Goal: Task Accomplishment & Management: Complete application form

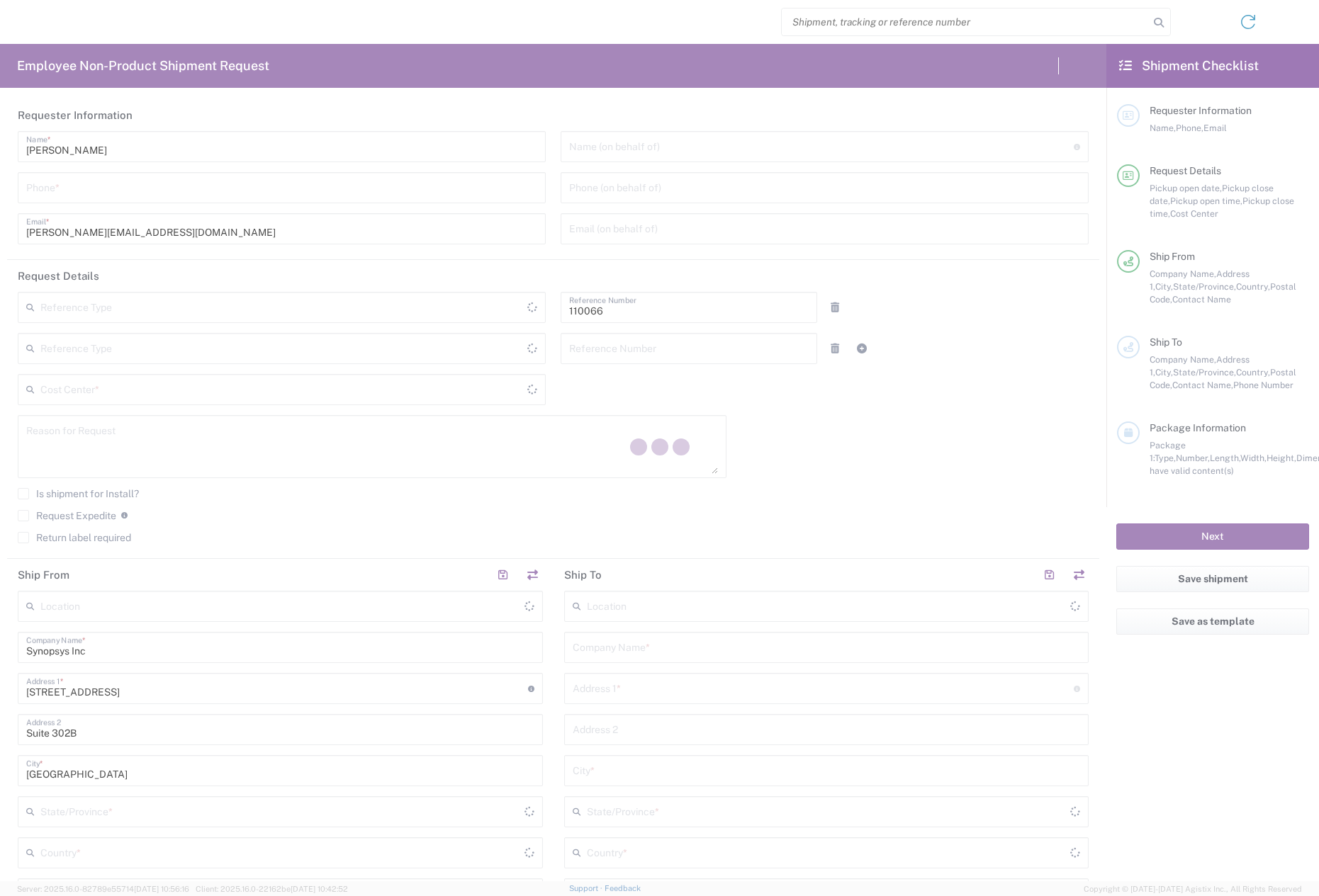
type input "Department"
type input "US01, CIO, IT, ESS2 110066"
type input "[US_STATE]"
type input "[GEOGRAPHIC_DATA]"
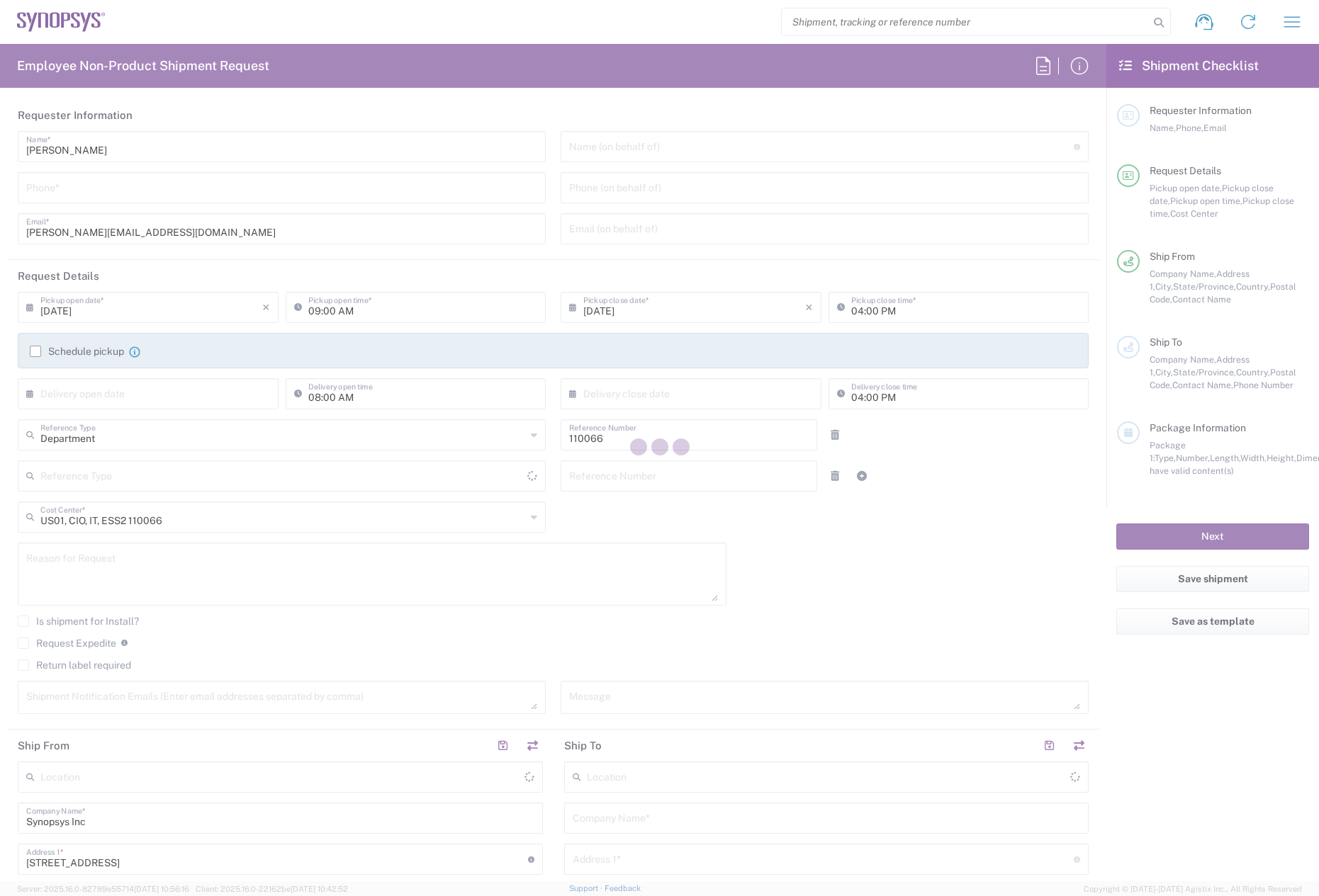
type input "[GEOGRAPHIC_DATA]"
type input "Delivered at Place"
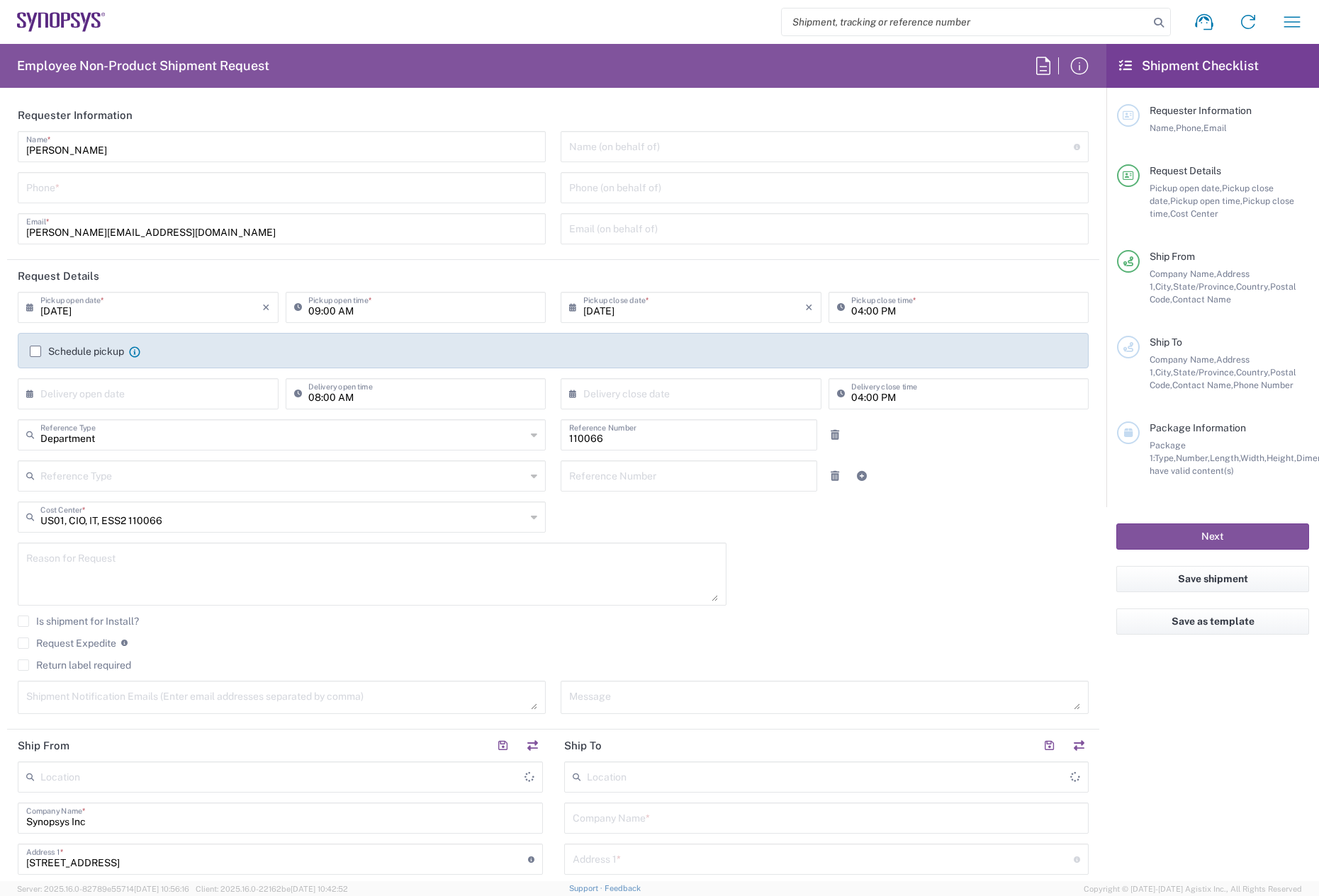
click at [150, 189] on input "tel" at bounding box center [281, 187] width 511 height 25
type input "Marlboro US04"
type input "7819643423"
click at [35, 349] on label "Schedule pickup" at bounding box center [77, 352] width 94 height 12
click at [35, 352] on input "Schedule pickup" at bounding box center [35, 352] width 0 height 0
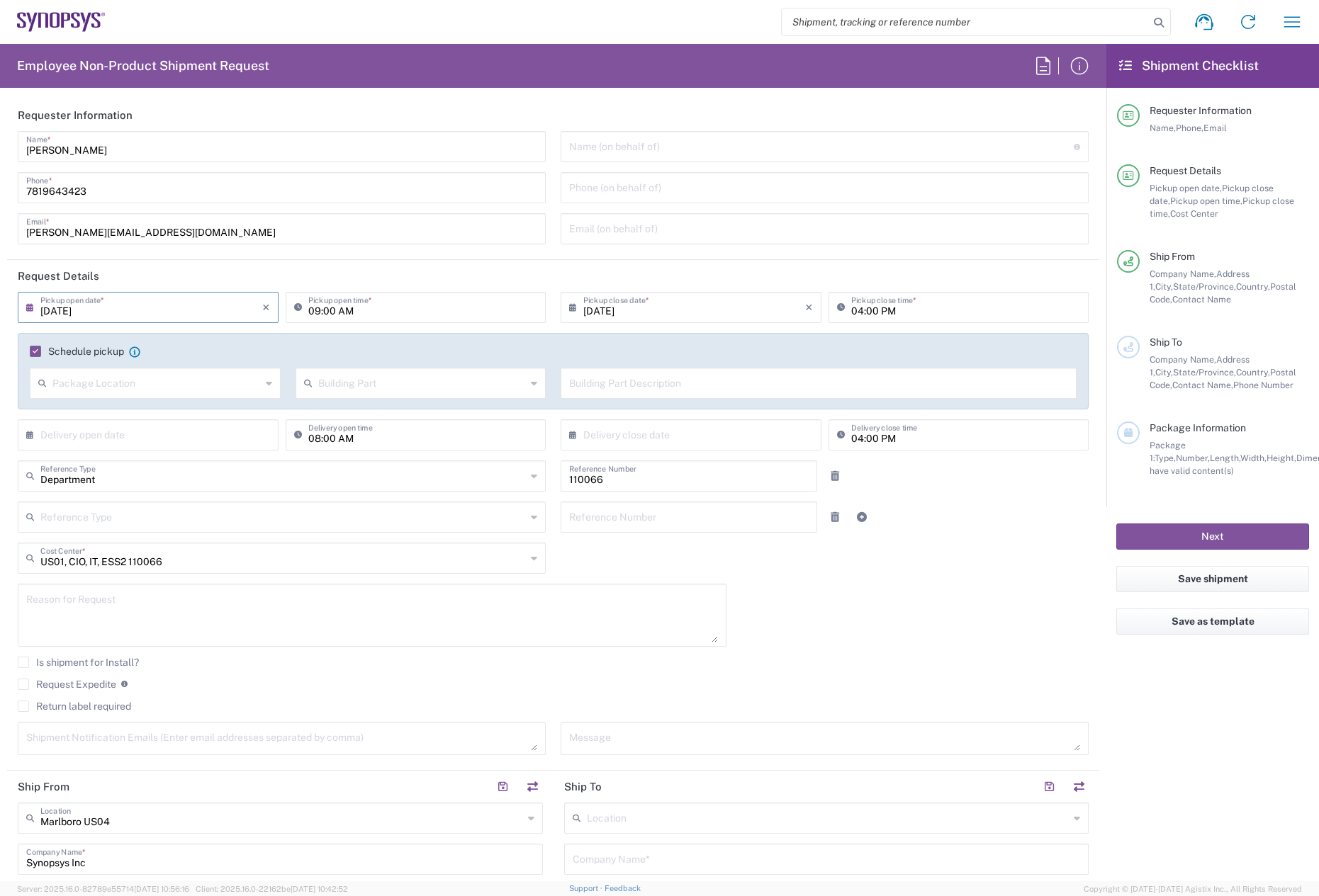
click at [130, 315] on input "[DATE]" at bounding box center [150, 307] width 222 height 25
drag, startPoint x: 97, startPoint y: 421, endPoint x: 104, endPoint y: 416, distance: 8.6
click at [104, 416] on span "11" at bounding box center [109, 416] width 21 height 20
click at [83, 603] on textarea at bounding box center [371, 615] width 691 height 54
type textarea "etu"
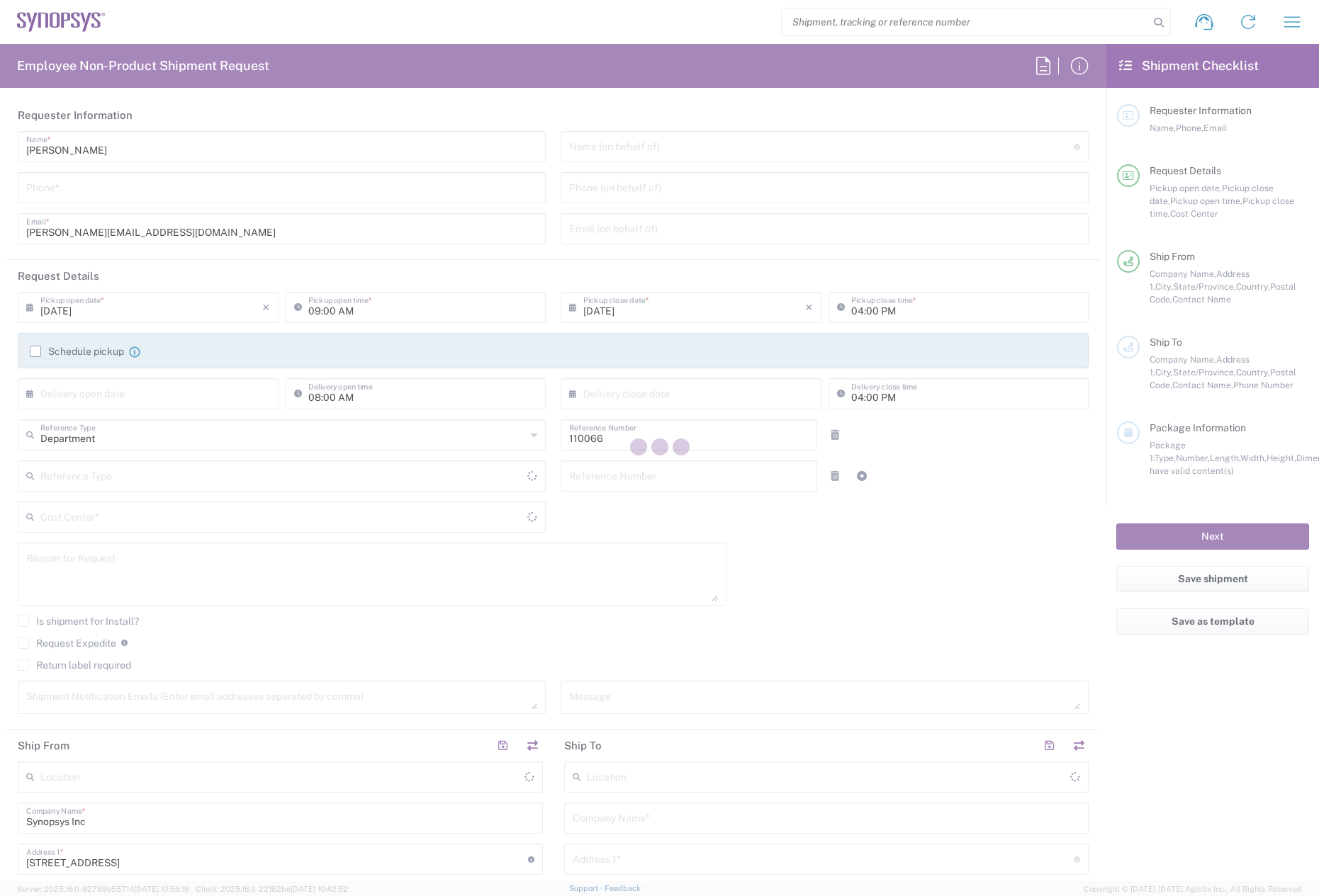
type input "US01, CIO, IT, ESS2 110066"
type input "[US_STATE]"
type input "[GEOGRAPHIC_DATA]"
type input "Delivered at Place"
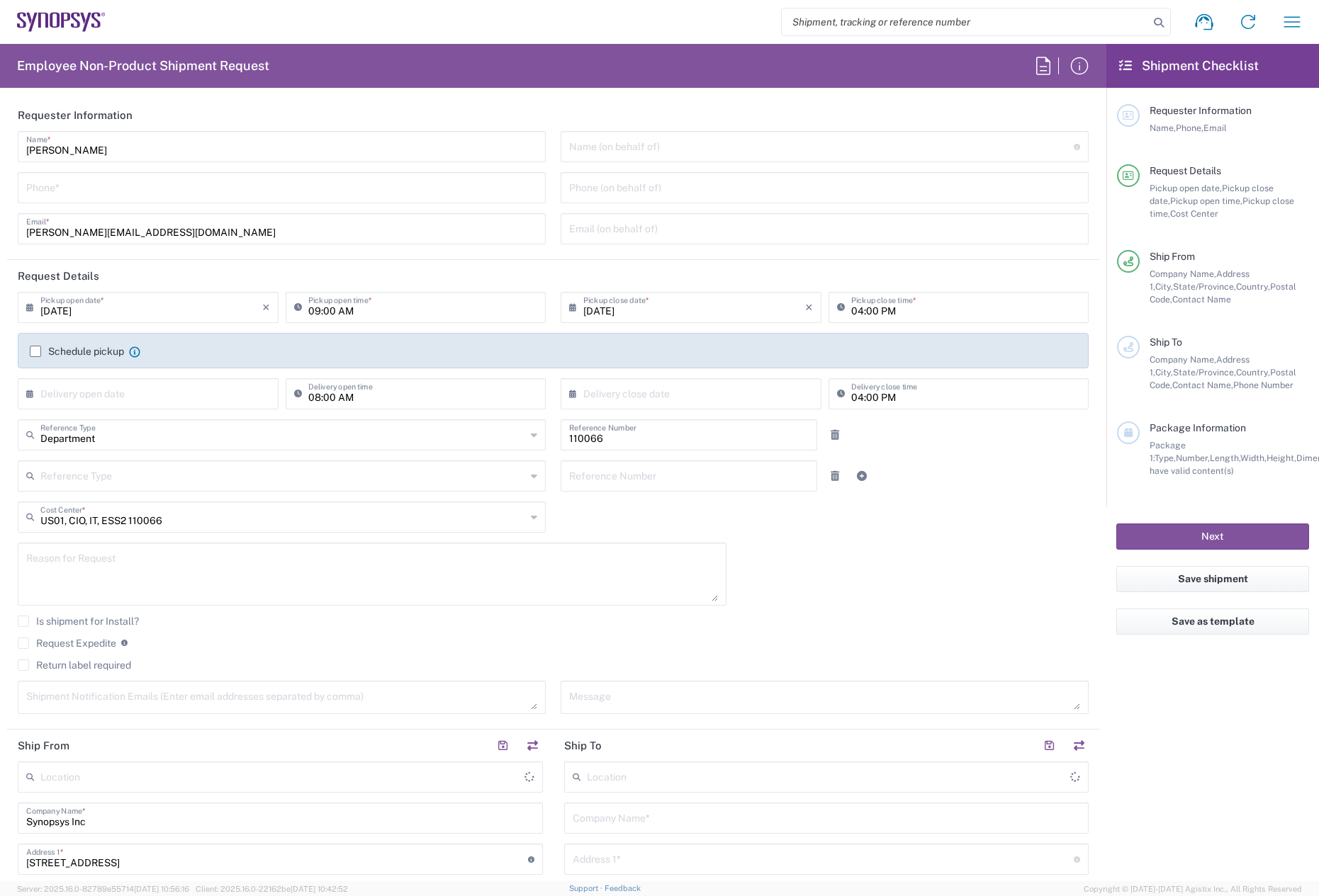
type input "[GEOGRAPHIC_DATA]"
click at [130, 574] on textarea at bounding box center [371, 573] width 691 height 54
type input "Marlboro US04"
paste textarea "RITM0353521"
type textarea "System return - RITM0353521"
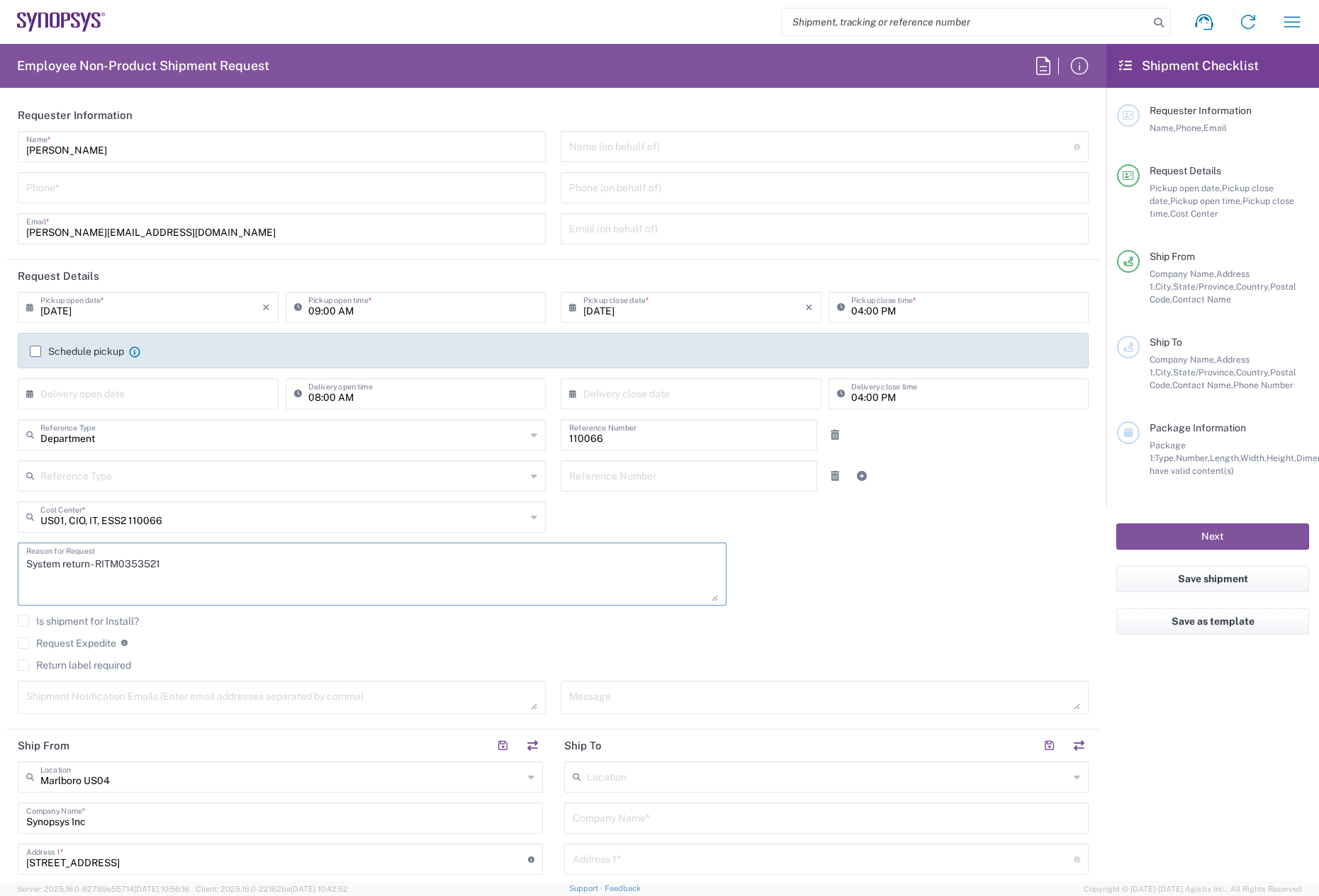
click at [38, 347] on label "Schedule pickup" at bounding box center [77, 352] width 94 height 12
click at [35, 352] on input "Schedule pickup" at bounding box center [35, 352] width 0 height 0
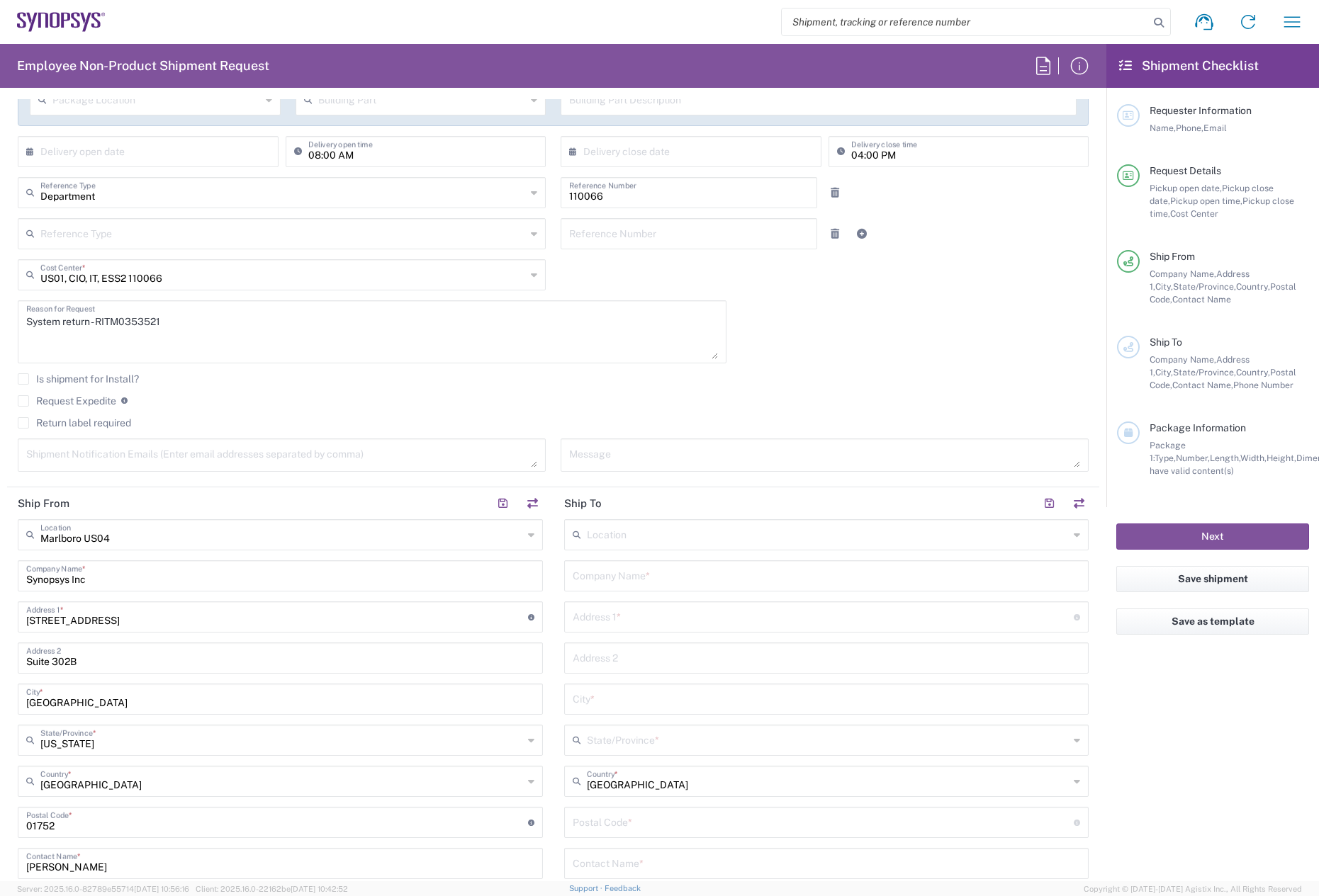
scroll to position [354, 0]
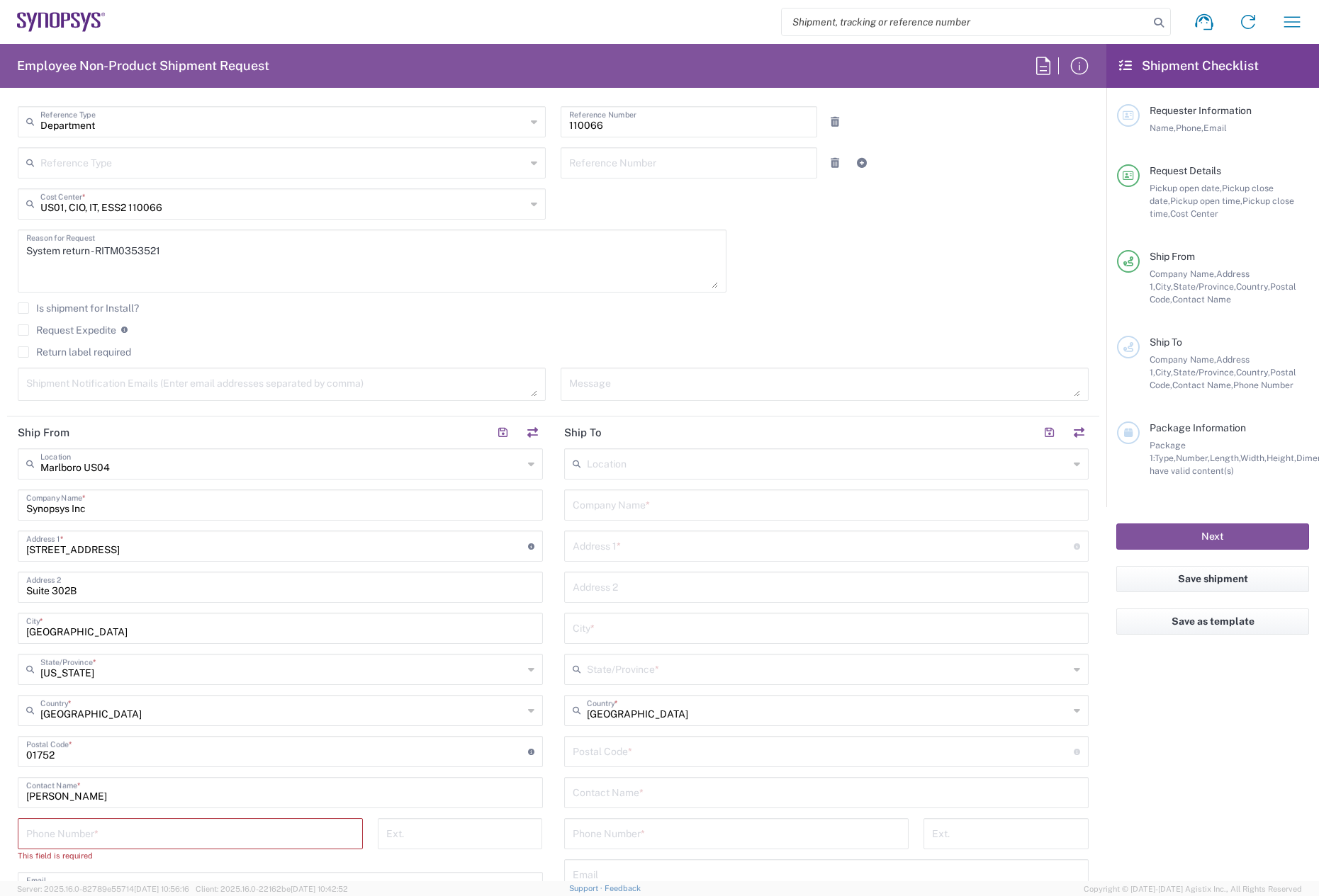
click at [604, 472] on input "text" at bounding box center [828, 463] width 482 height 25
click at [603, 492] on span "Morrisville US54" at bounding box center [818, 495] width 517 height 22
type input "Morrisville US54"
type input "Synopsys Inc"
type input "710 Slater Rd"
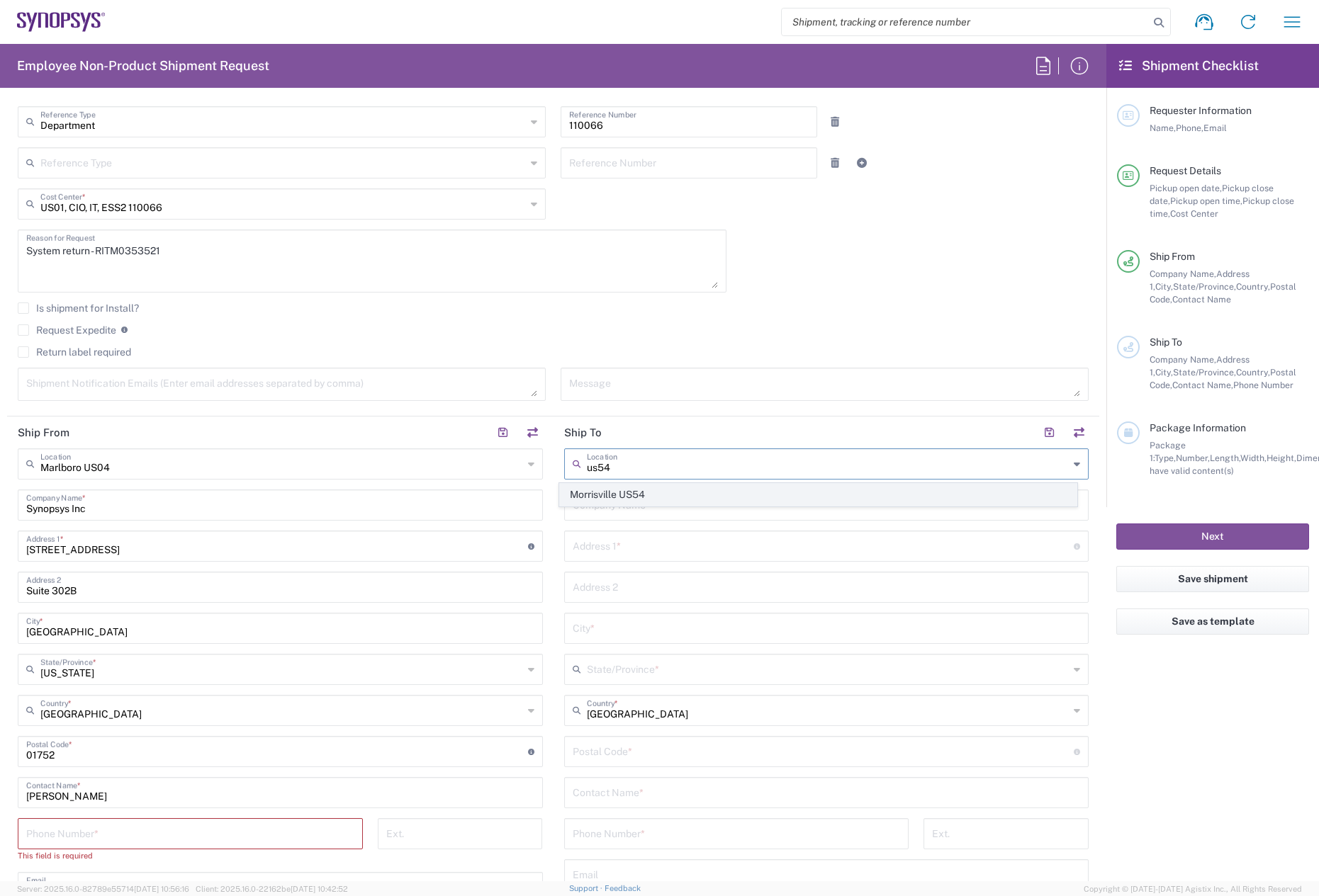
type input "Suite 300"
type input "Morrisville"
type input "[US_STATE]"
type input "27560"
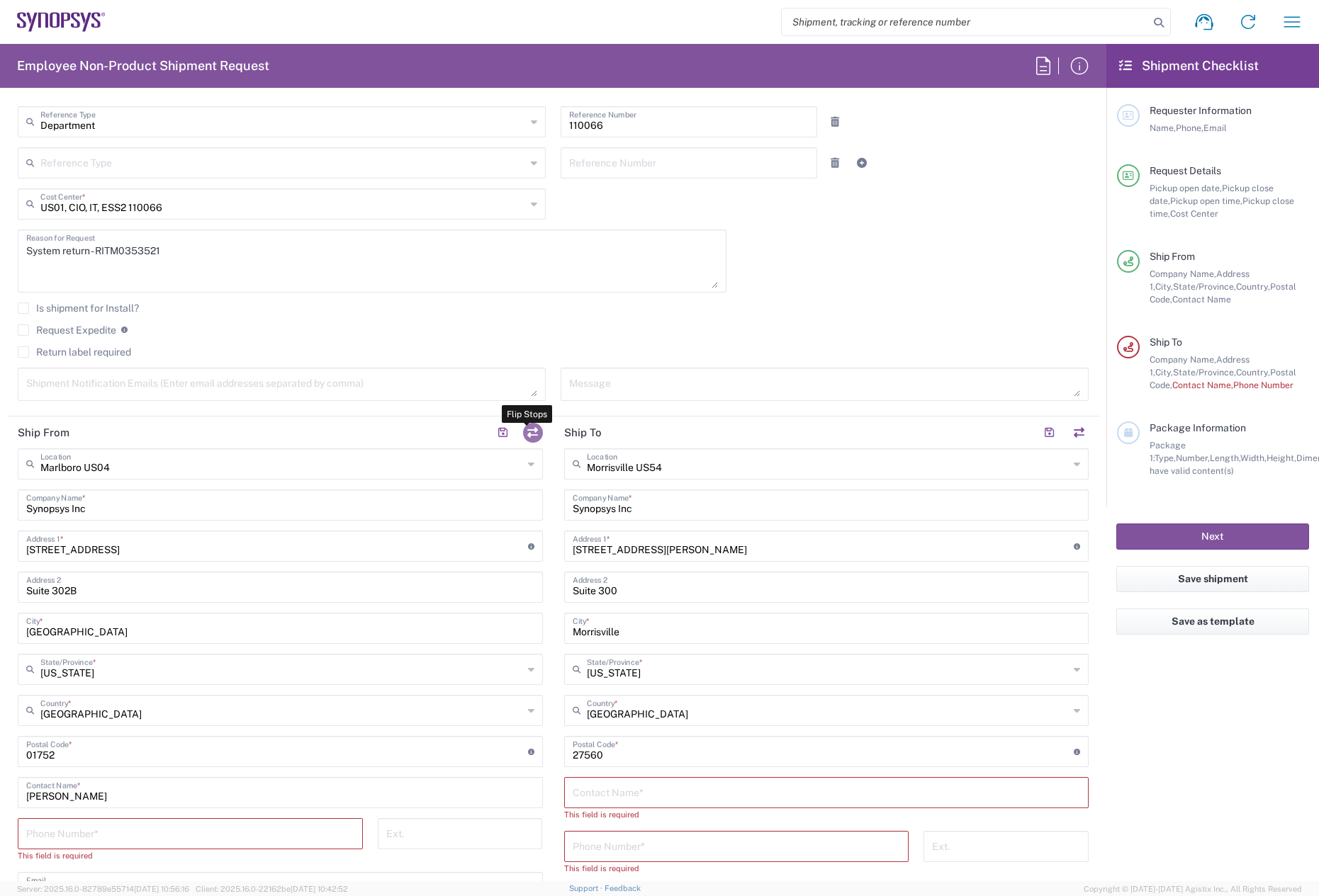
click at [533, 435] on button "button" at bounding box center [533, 433] width 20 height 20
type input "Morrisville US54"
type input "710 Slater Rd"
type input "Suite 300"
type input "Morrisville"
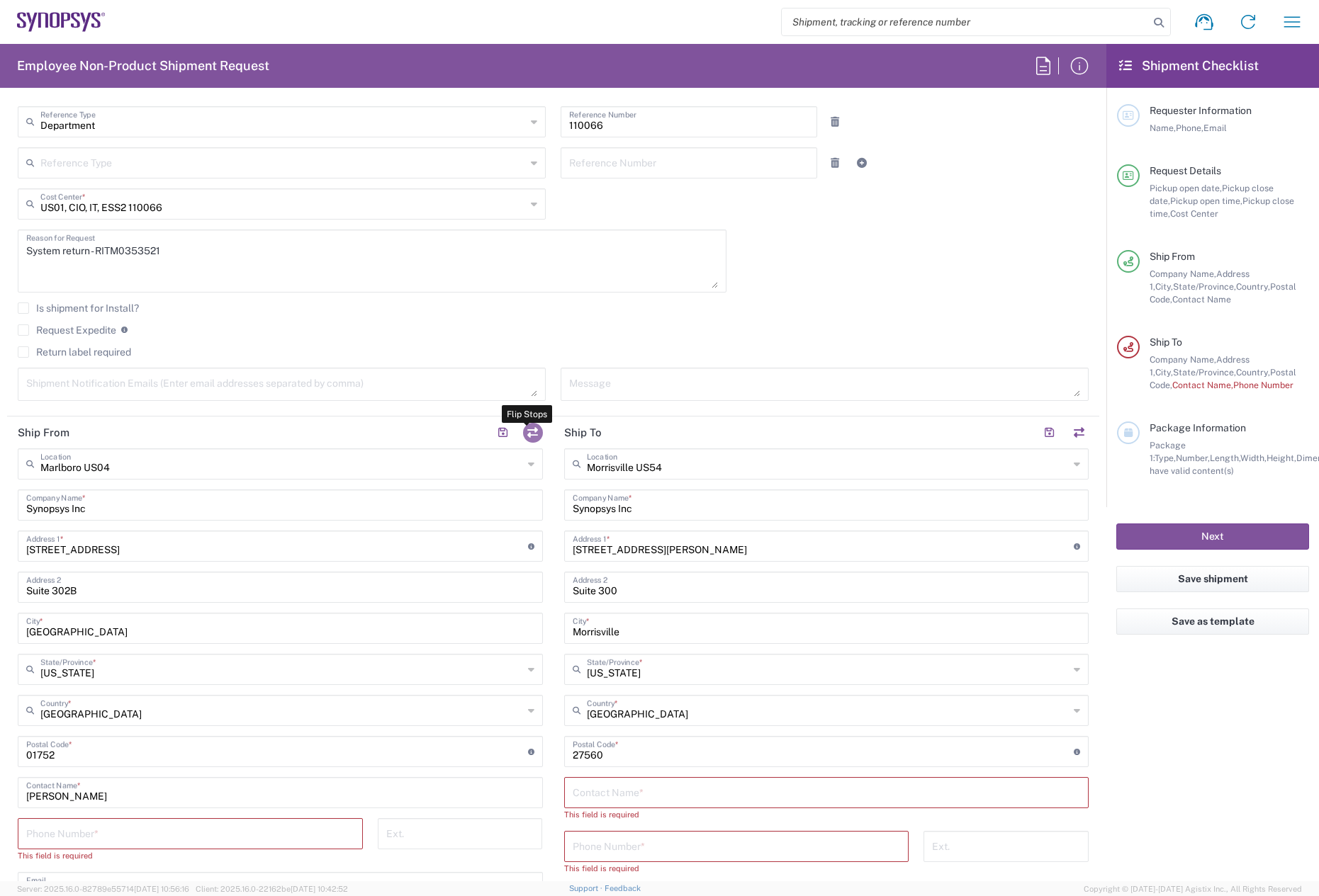
type input "[US_STATE]"
type input "27560"
type input "Marlboro US04"
type input "[STREET_ADDRESS]"
type input "Suite 302B"
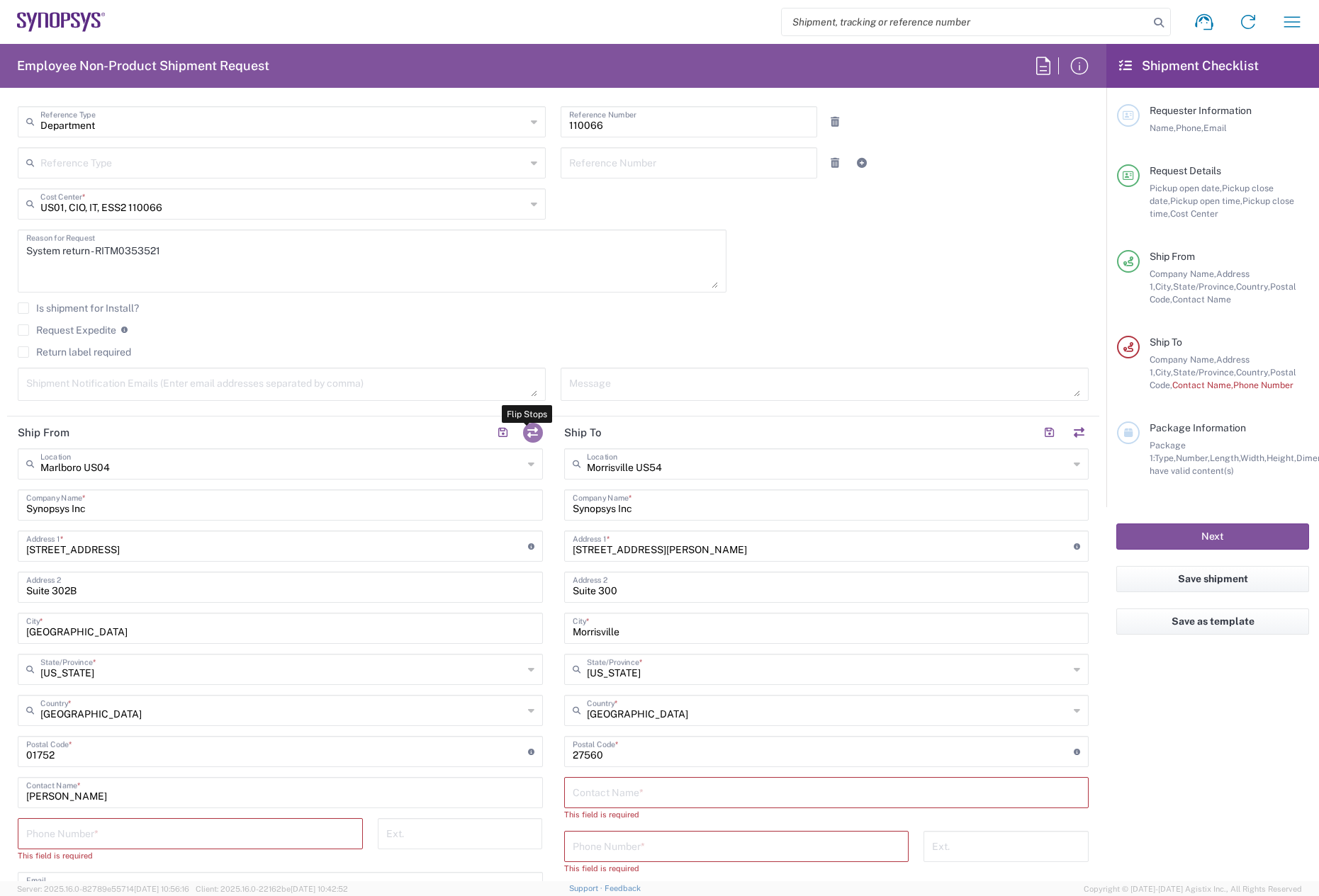
type input "[GEOGRAPHIC_DATA]"
type input "[US_STATE]"
type input "01752"
type input "[PERSON_NAME]"
type input "[PERSON_NAME][EMAIL_ADDRESS][DOMAIN_NAME]"
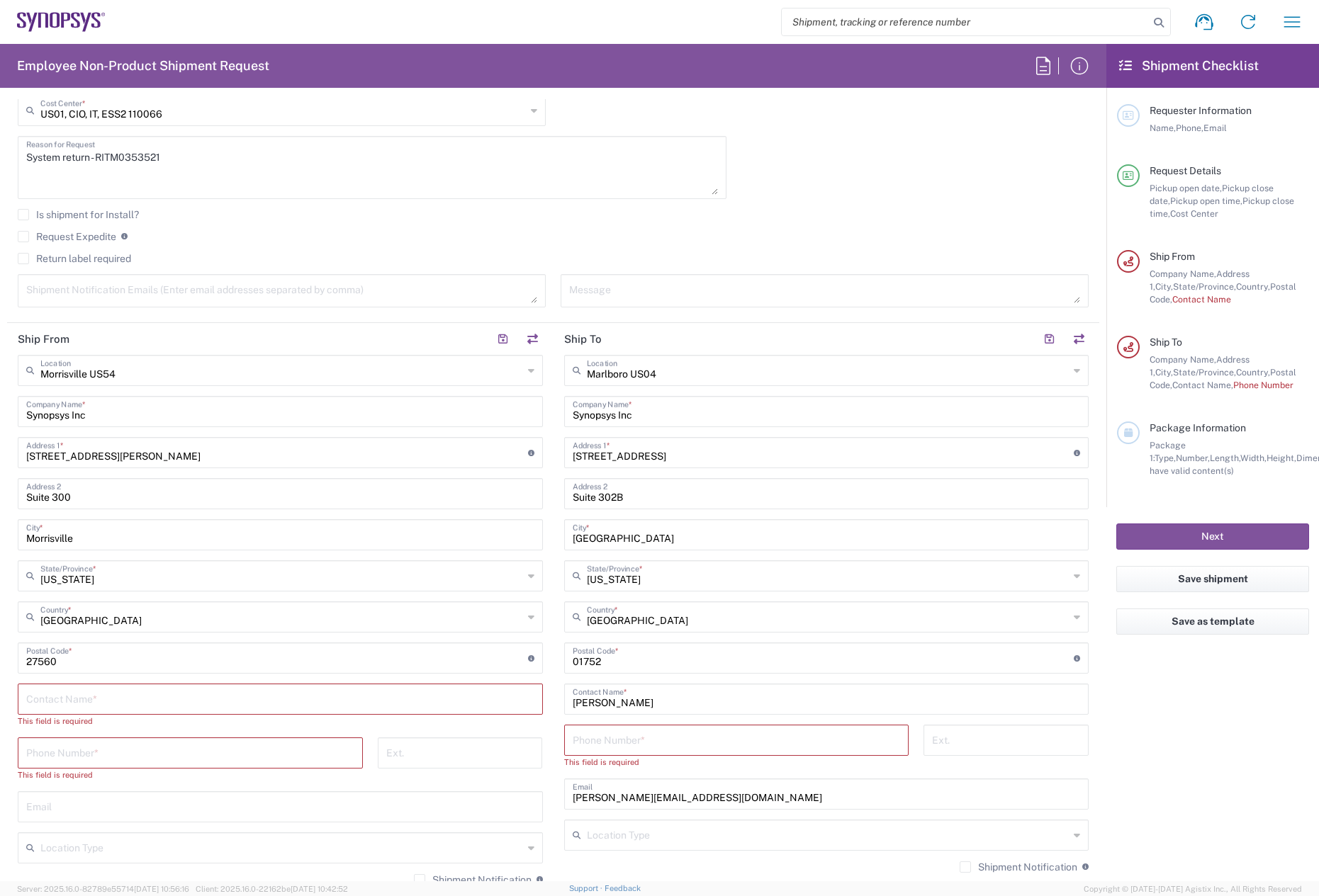
scroll to position [638, 0]
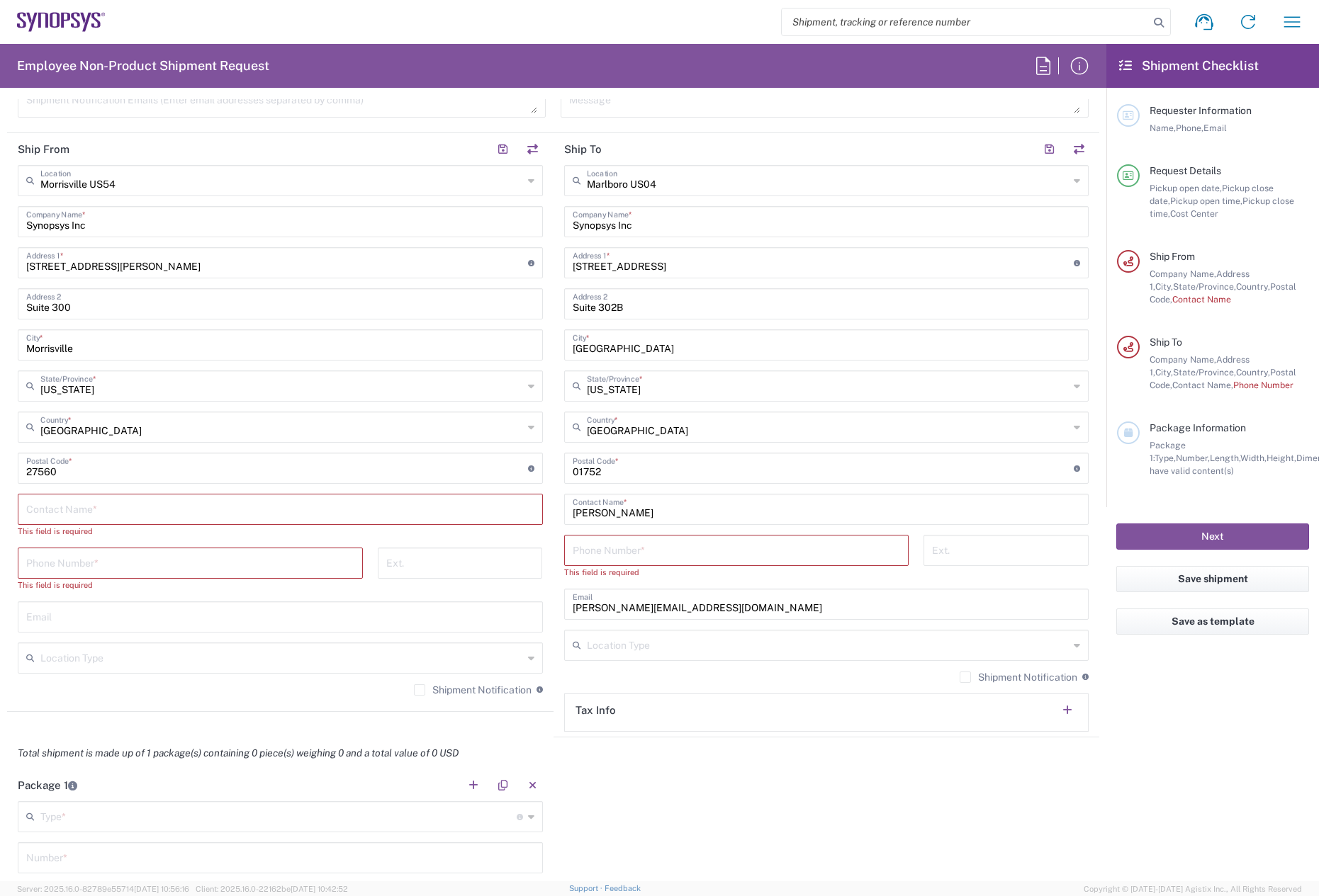
click at [40, 512] on input "text" at bounding box center [280, 508] width 508 height 25
click at [149, 619] on input "text" at bounding box center [280, 616] width 508 height 25
paste input "joannam@synopsys.com"
type input "joannam@synopsys.com"
click at [943, 679] on div "Shipment Notification If checked, a shipment notification email will be sent to…" at bounding box center [827, 682] width 525 height 23
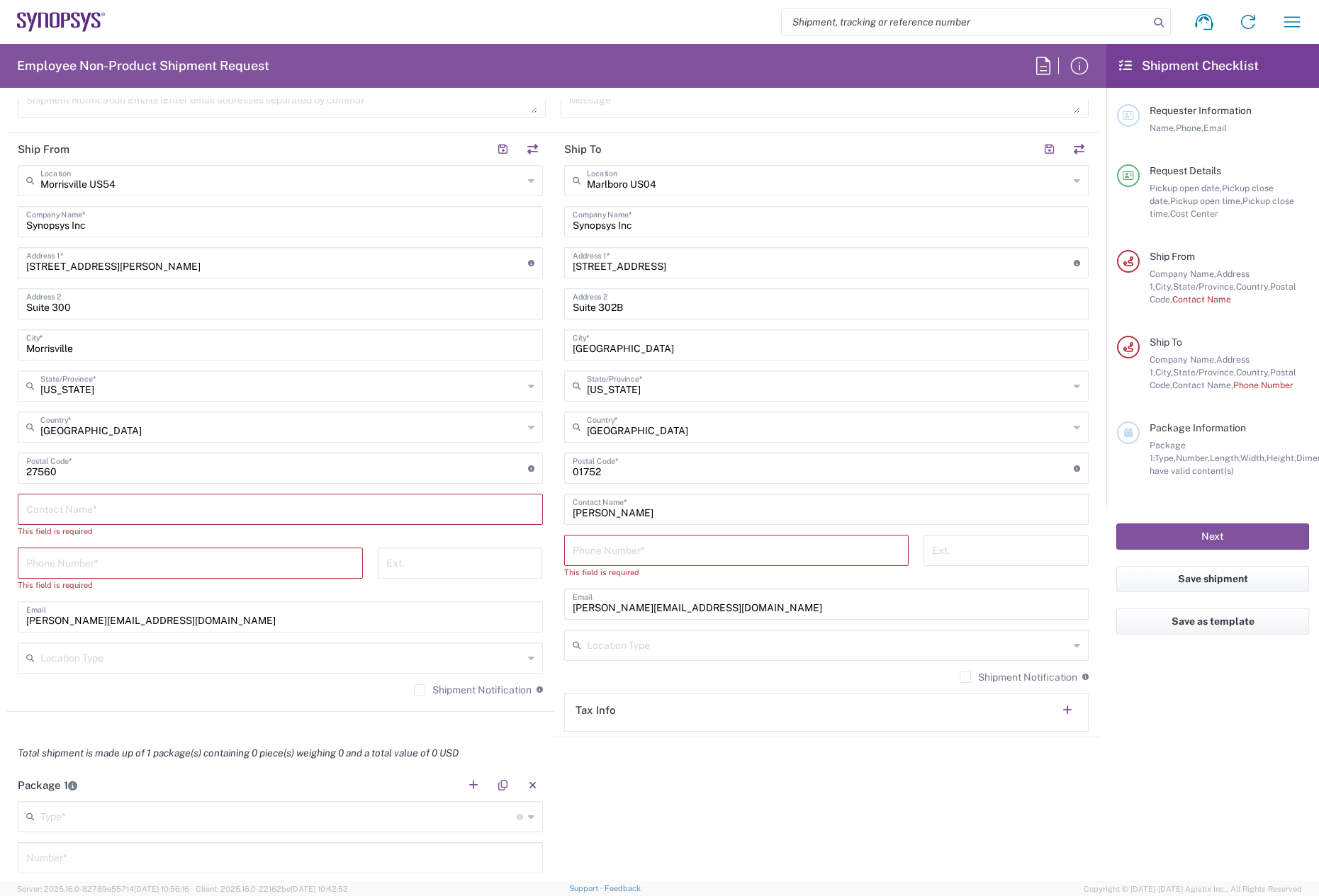
click at [418, 688] on label "Shipment Notification" at bounding box center [472, 690] width 118 height 12
click at [420, 690] on input "Shipment Notification" at bounding box center [420, 690] width 0 height 0
click at [960, 682] on label "Shipment Notification" at bounding box center [1018, 678] width 118 height 12
click at [965, 677] on input "Shipment Notification" at bounding box center [965, 677] width 0 height 0
click at [99, 554] on input "tel" at bounding box center [190, 563] width 328 height 25
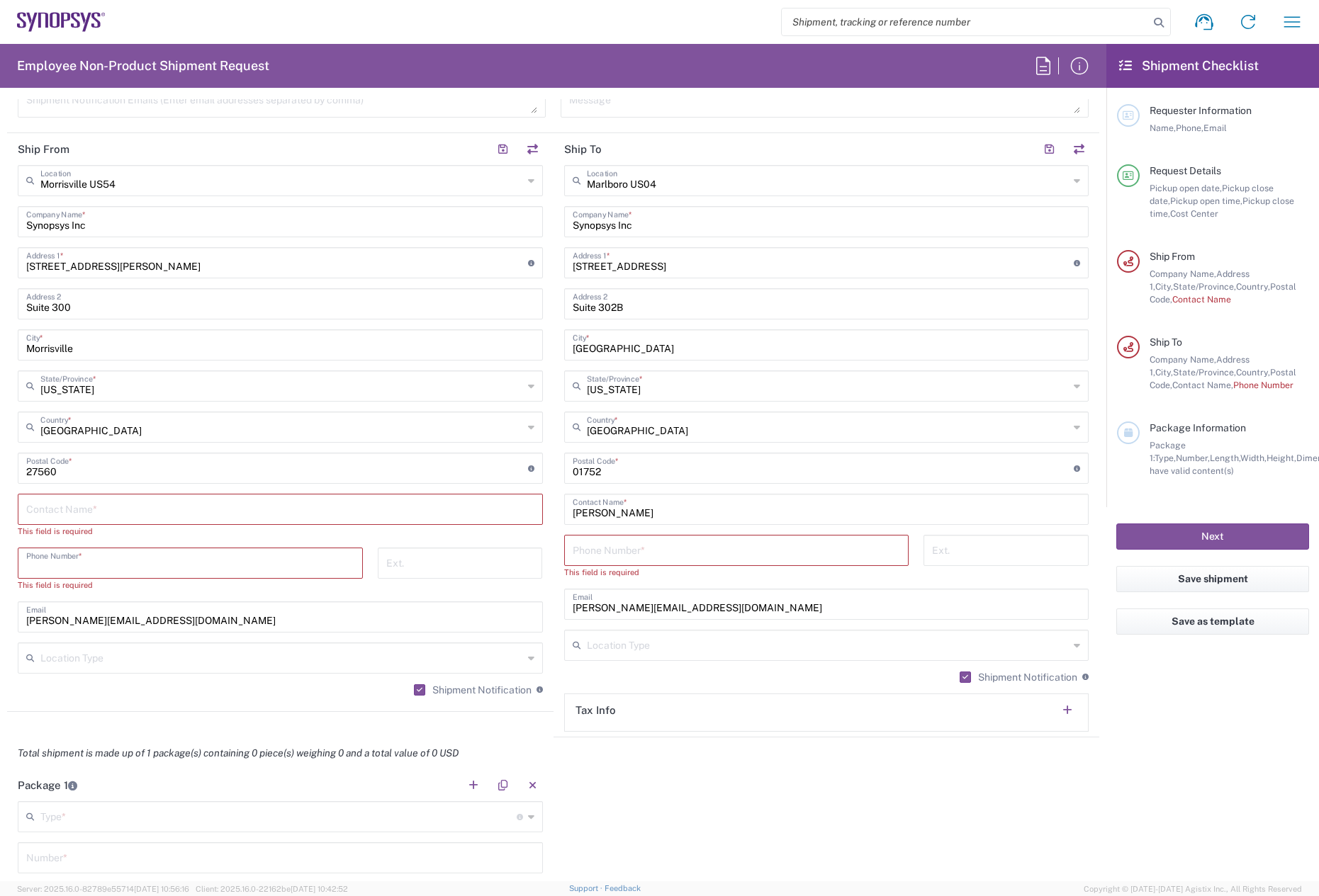
paste input "+1.919.685.0077"
click at [81, 566] on input "+1.919.685.0077" at bounding box center [190, 563] width 328 height 25
click at [57, 566] on input "+1.919.6850077" at bounding box center [190, 563] width 328 height 25
click at [38, 563] on input "+1.9196850077" at bounding box center [190, 563] width 328 height 25
type input "9196850077"
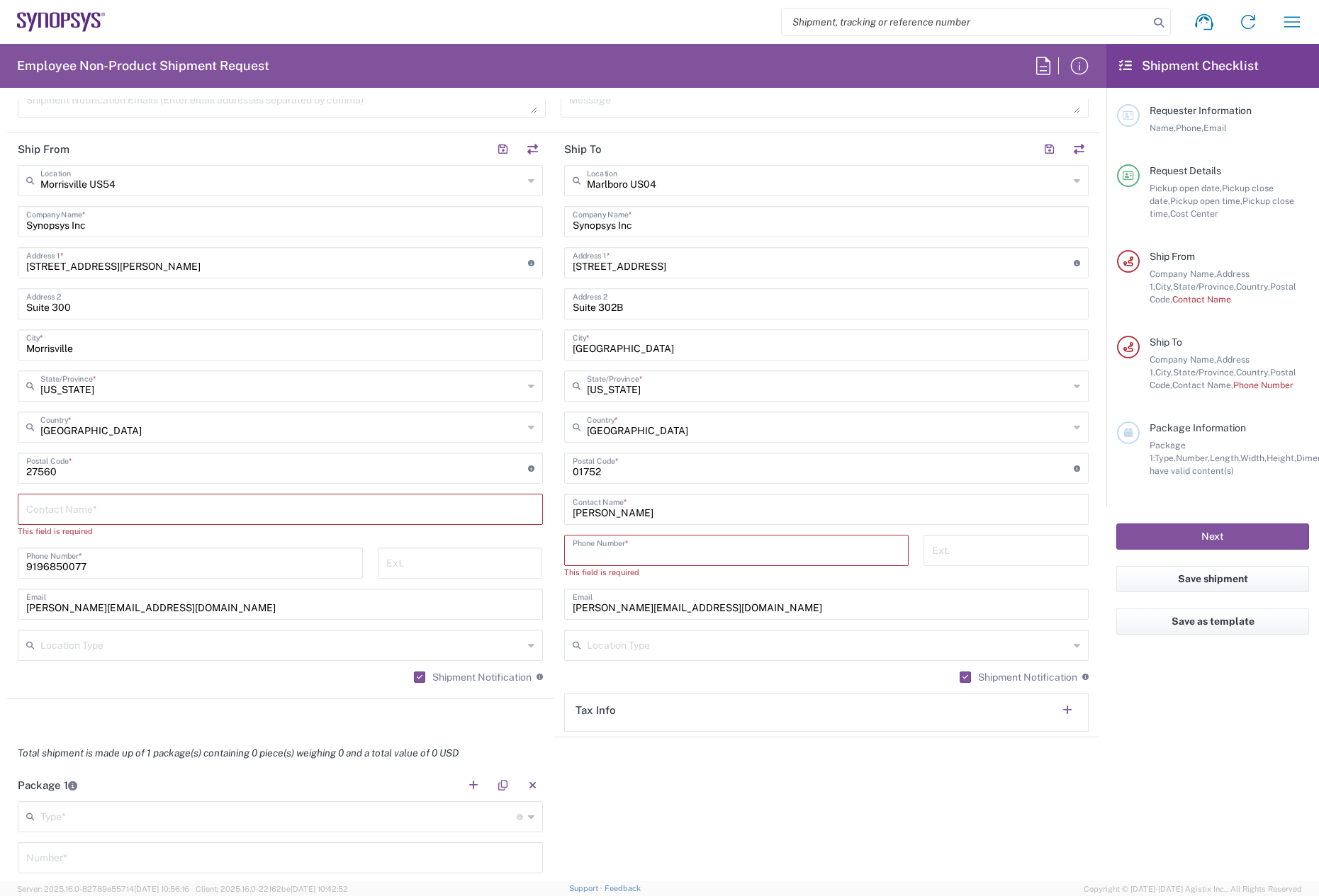
click at [627, 552] on input "tel" at bounding box center [736, 550] width 328 height 25
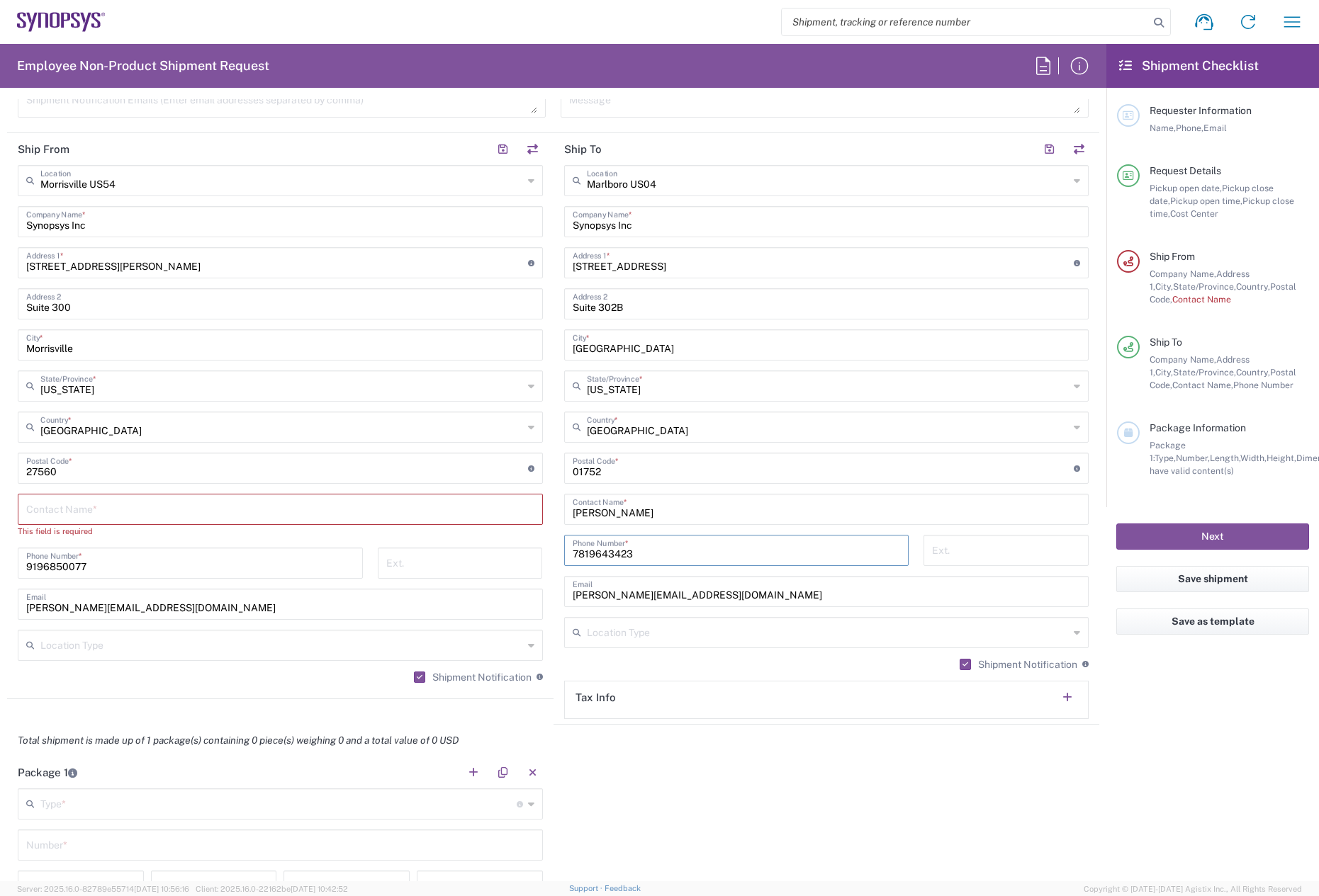
type input "7819643423"
click at [240, 510] on input "text" at bounding box center [280, 508] width 508 height 25
click at [82, 522] on div "Contact Name *" at bounding box center [280, 509] width 525 height 31
paste input "JoAnna Marchese"
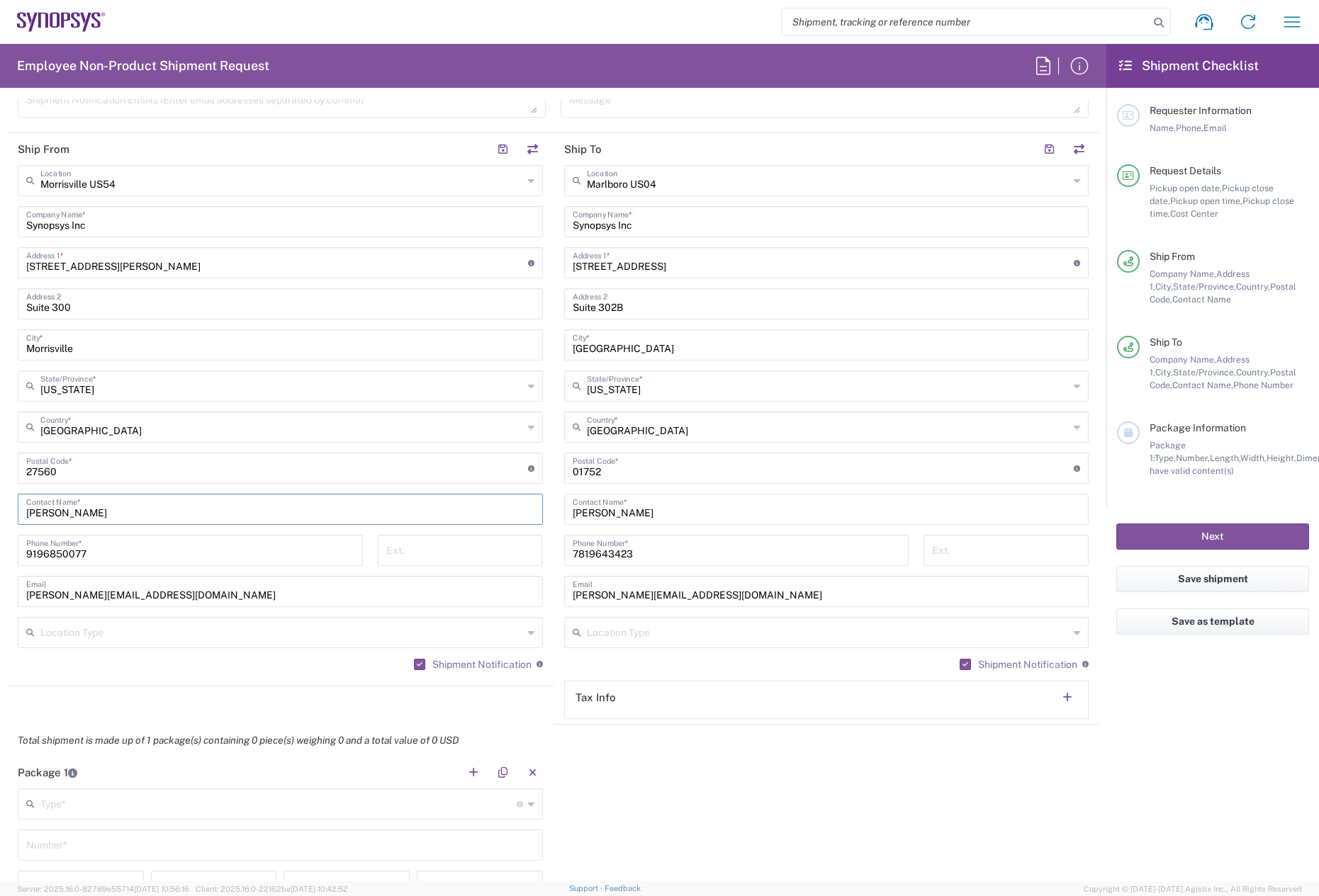
type input "JoAnna Marchese"
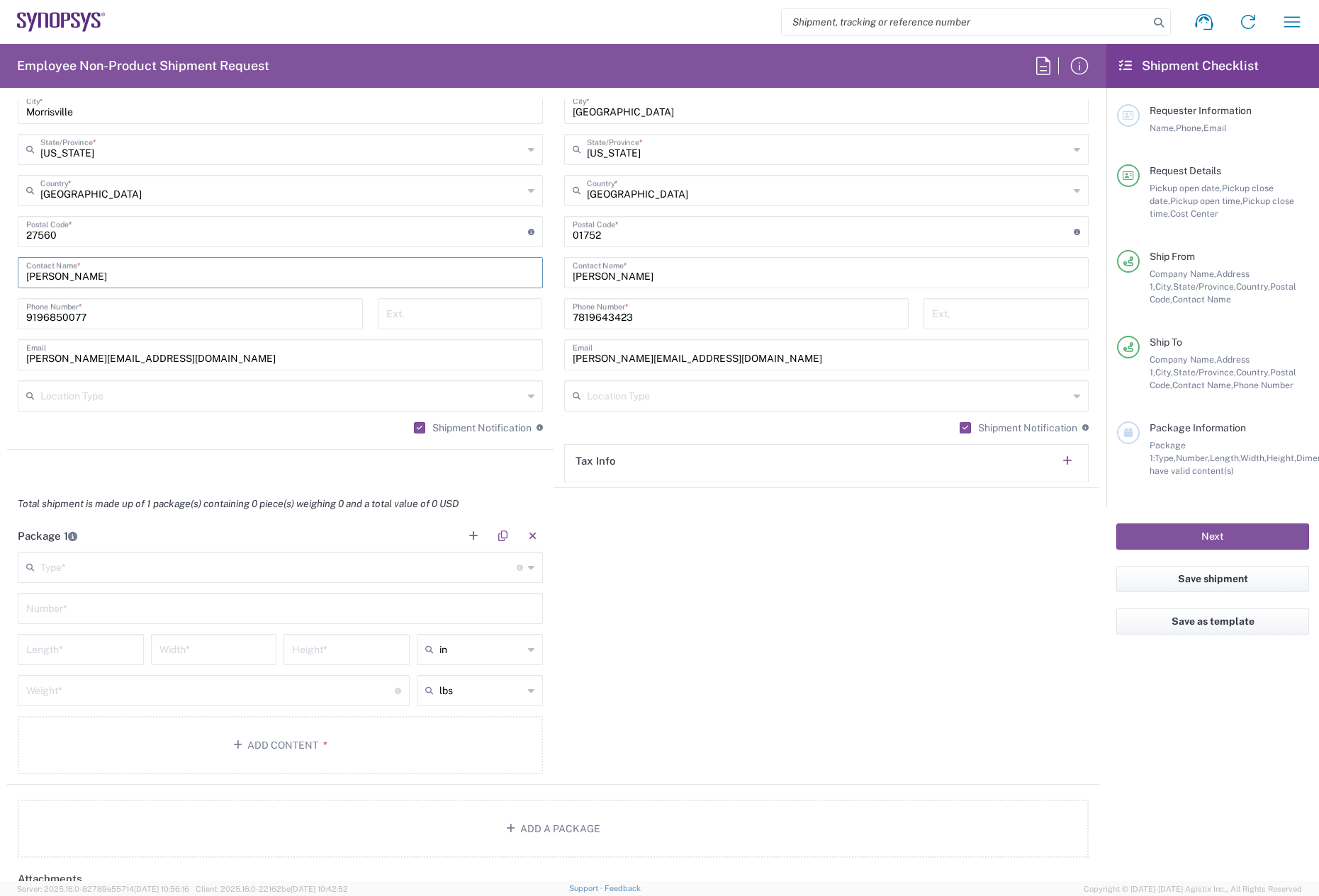
scroll to position [992, 0]
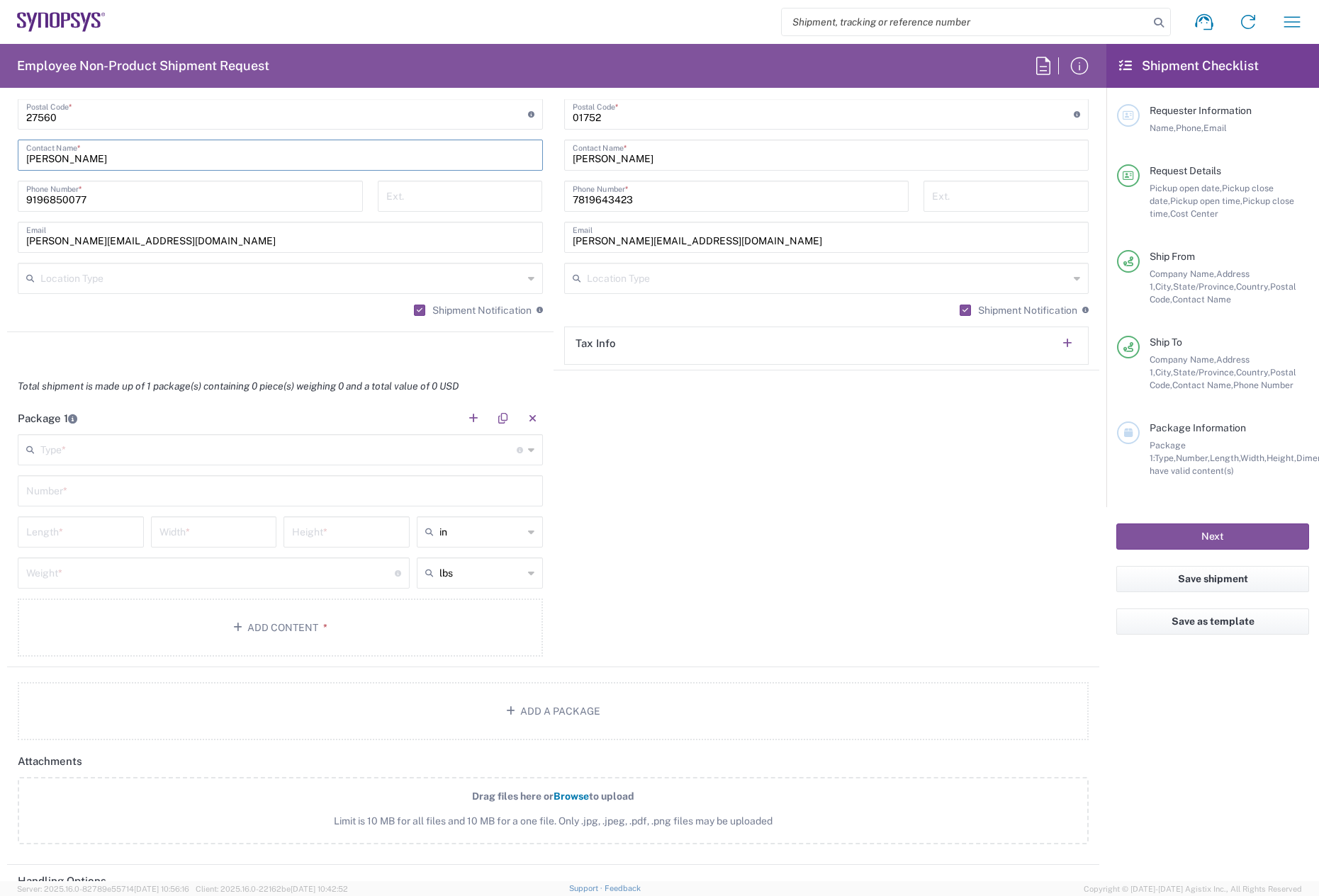
click at [73, 448] on input "text" at bounding box center [278, 449] width 476 height 25
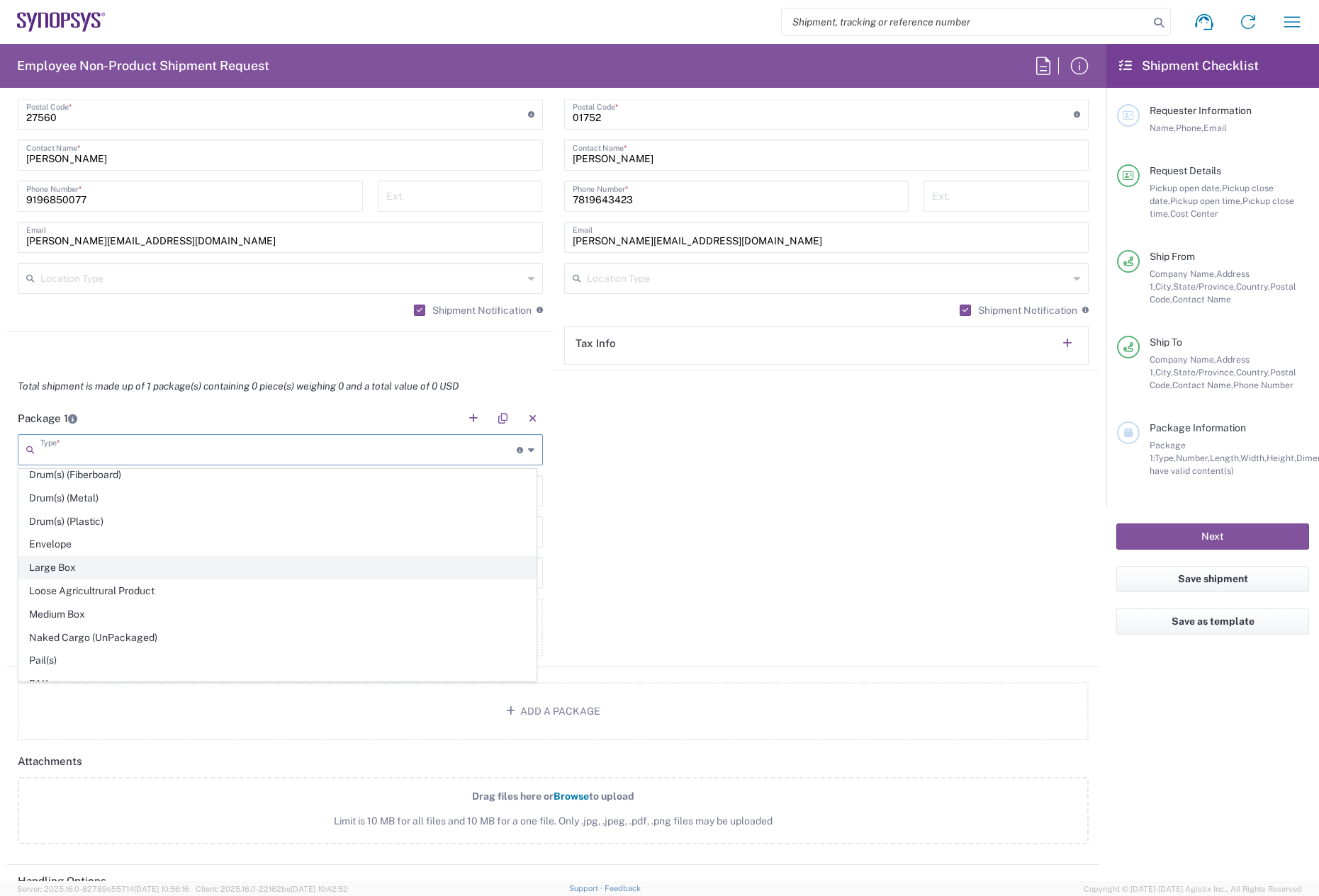
click at [89, 563] on span "Large Box" at bounding box center [278, 568] width 517 height 22
type input "Large Box"
type input "17.5"
type input "12.5"
type input "3"
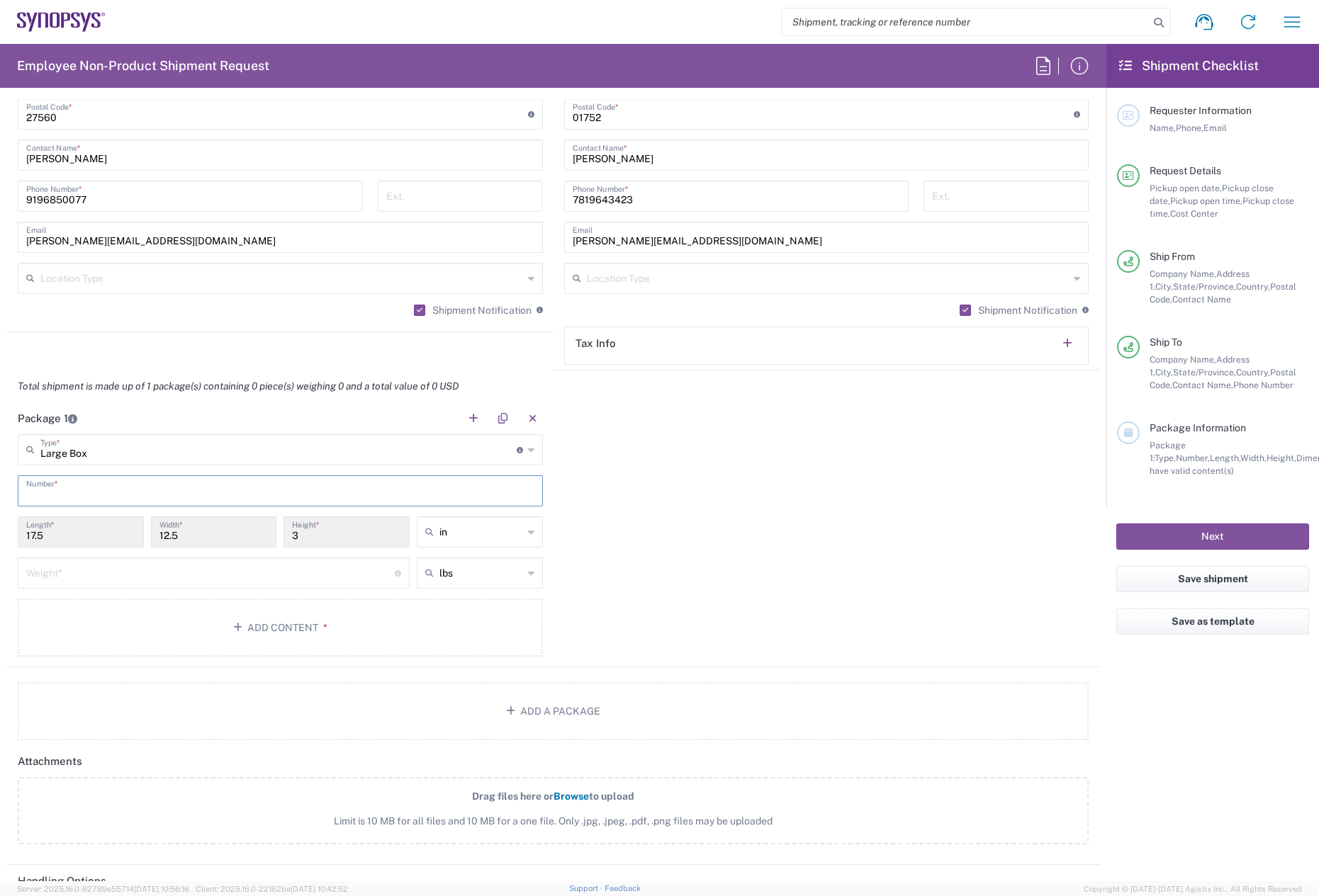
click at [79, 490] on input "text" at bounding box center [280, 490] width 508 height 25
click at [86, 486] on input "text" at bounding box center [280, 490] width 508 height 25
click at [76, 481] on input "text" at bounding box center [280, 490] width 508 height 25
type input "1"
click at [52, 582] on input "number" at bounding box center [210, 573] width 369 height 25
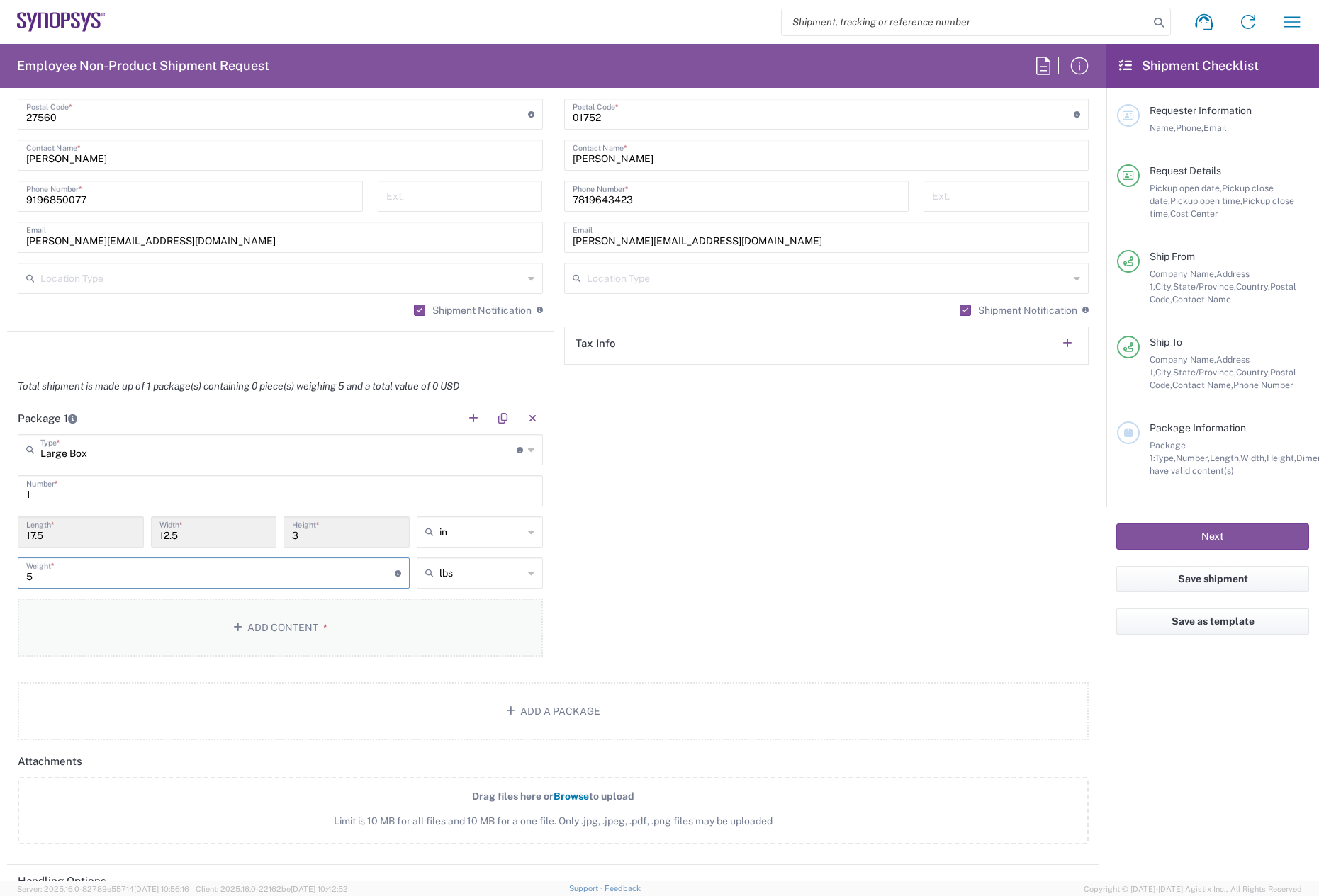
type input "5"
click at [82, 624] on button "Add Content *" at bounding box center [280, 628] width 525 height 59
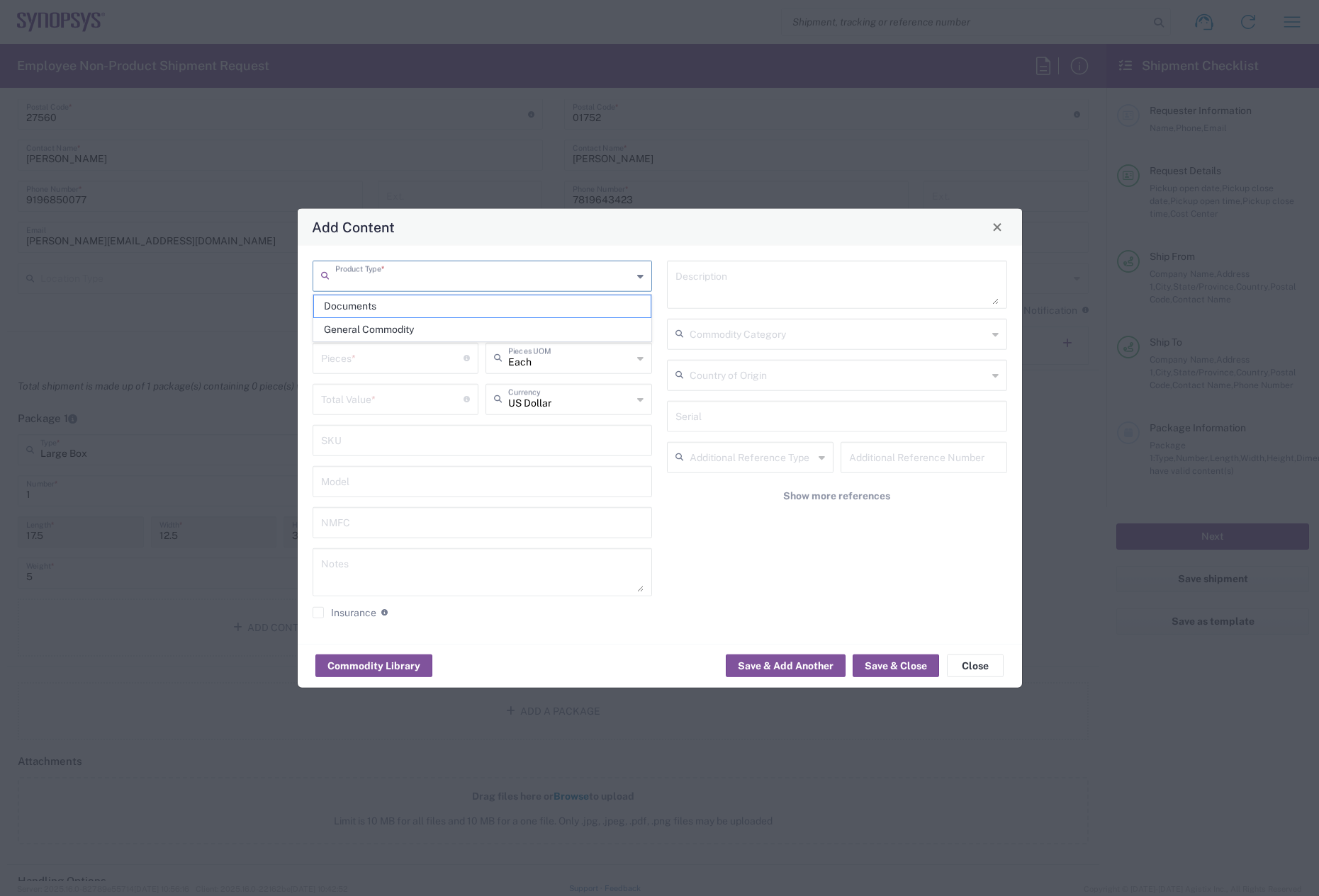
click at [340, 268] on input "text" at bounding box center [484, 275] width 298 height 25
drag, startPoint x: 361, startPoint y: 317, endPoint x: 367, endPoint y: 328, distance: 12.5
click at [367, 328] on ul "Documents General Commodity" at bounding box center [482, 318] width 339 height 47
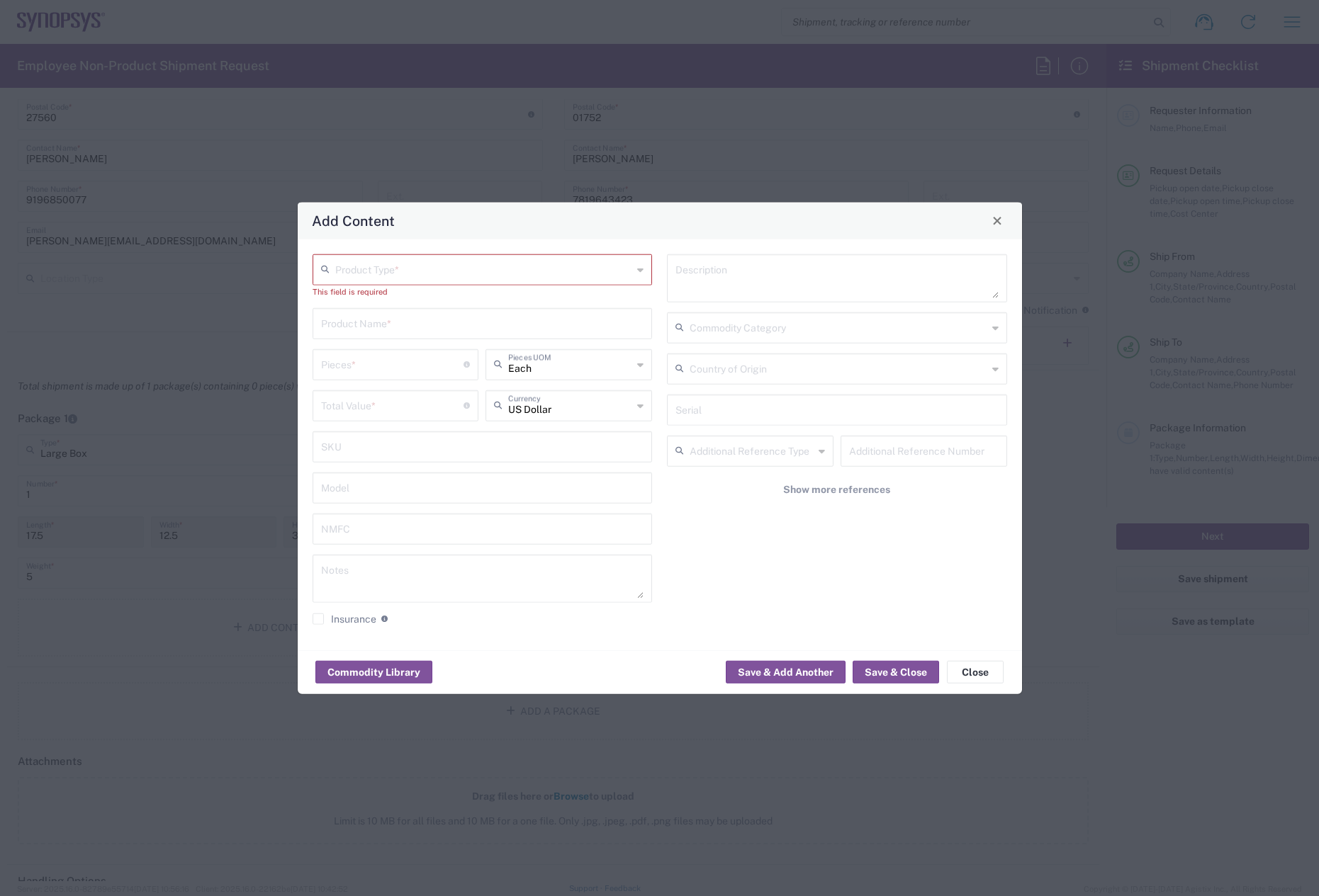
click at [367, 332] on input "text" at bounding box center [482, 322] width 323 height 25
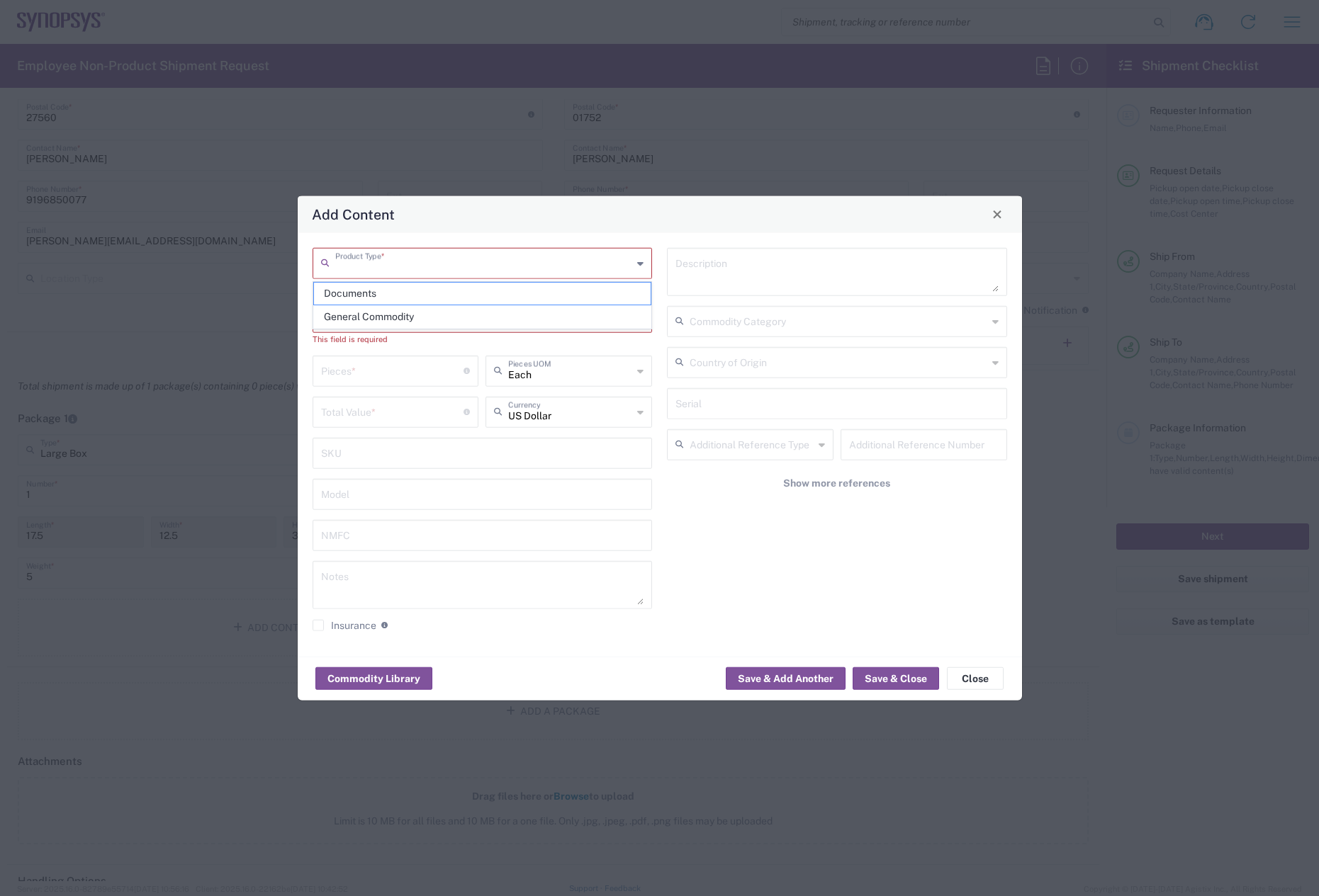
click at [369, 277] on div "Product Type *" at bounding box center [482, 262] width 340 height 31
click at [365, 321] on span "General Commodity" at bounding box center [483, 317] width 338 height 22
type input "General Commodity"
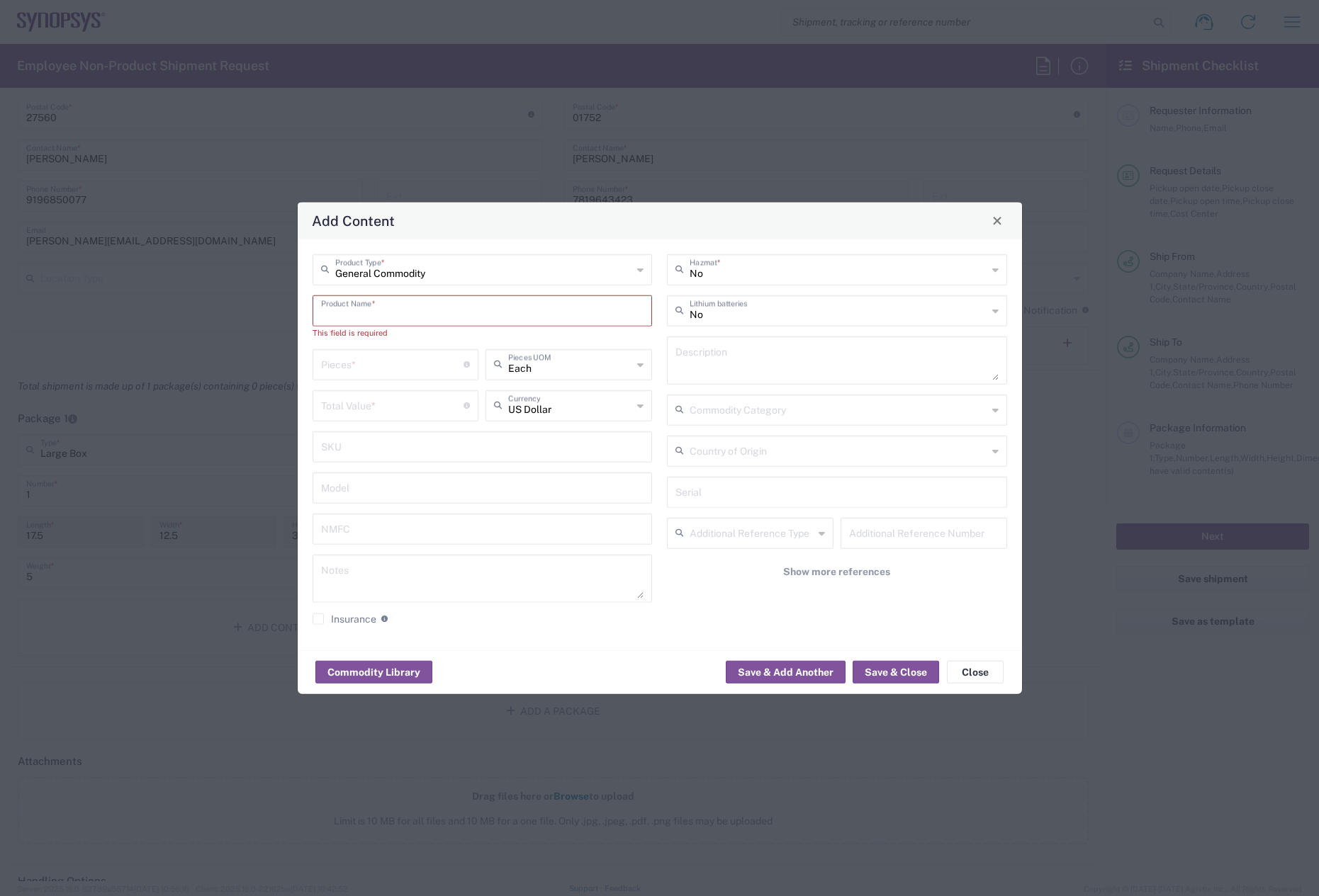
click at [369, 302] on input "text" at bounding box center [482, 309] width 323 height 25
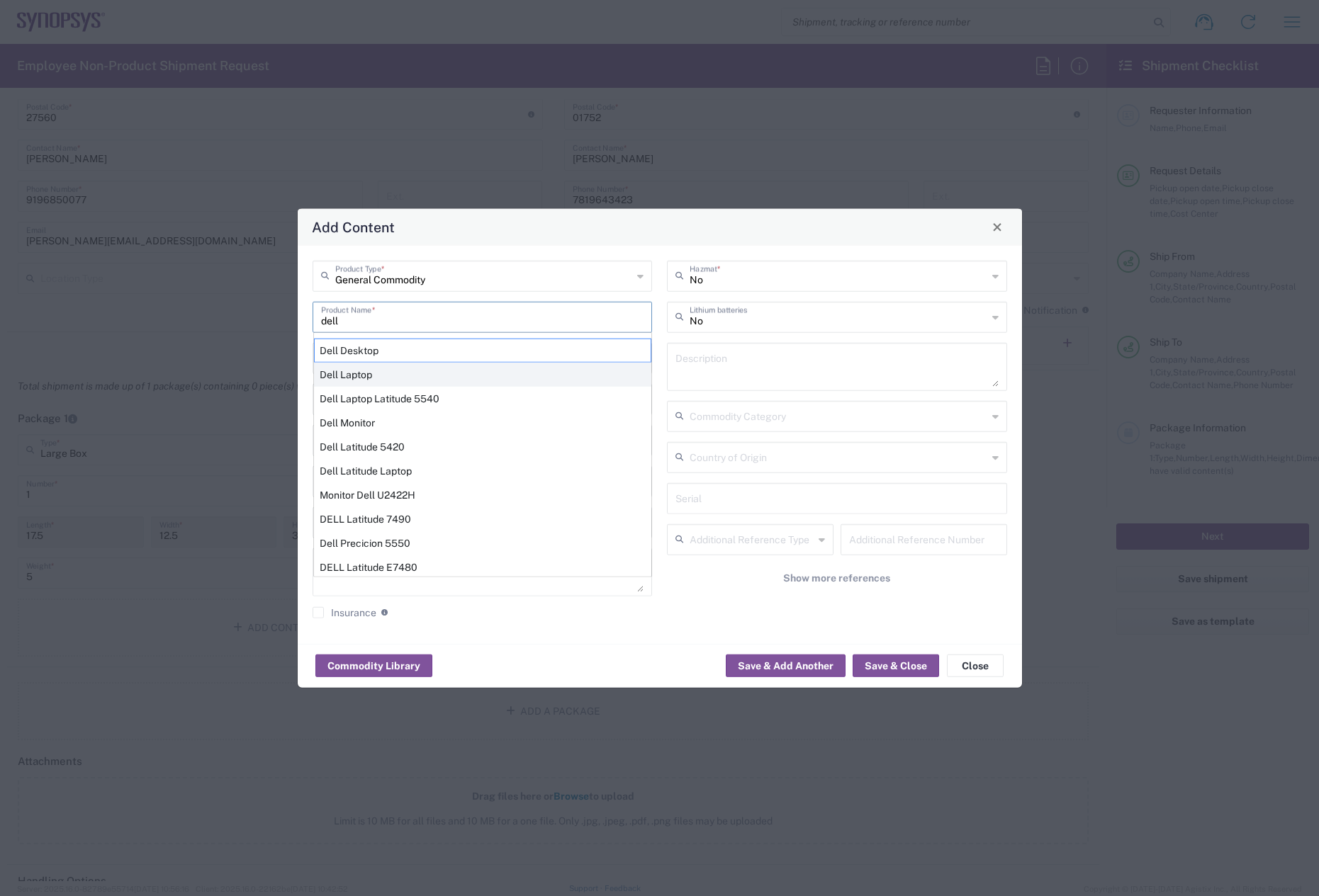
click at [370, 380] on div "Dell Laptop" at bounding box center [483, 374] width 338 height 24
type input "Dell Laptop"
type textarea "Dell Laptop"
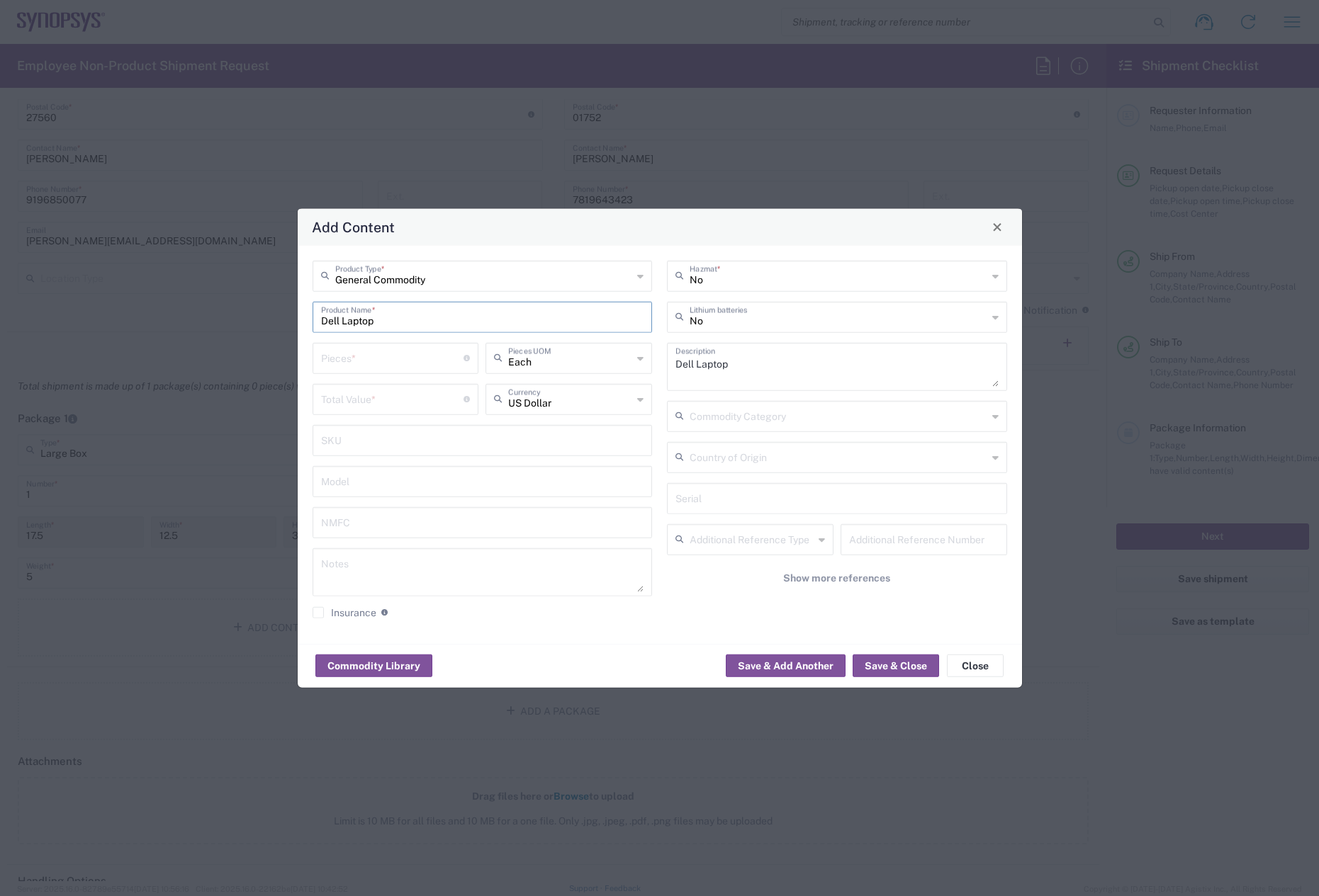
click at [350, 362] on input "number" at bounding box center [392, 357] width 143 height 25
type input "1"
click at [346, 399] on input "number" at bounding box center [392, 398] width 143 height 25
type input "950"
click at [909, 660] on button "Save & Close" at bounding box center [895, 665] width 86 height 23
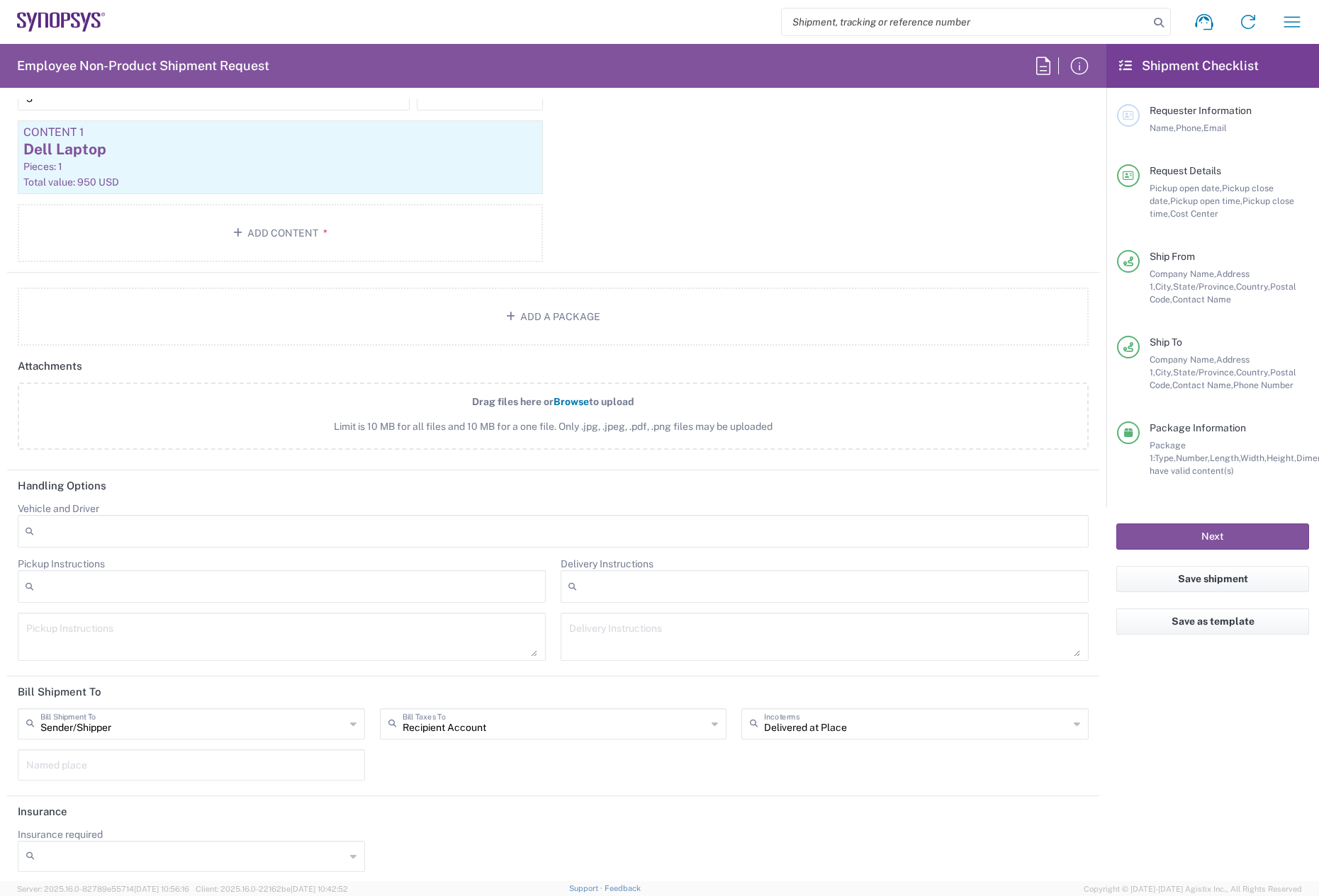
scroll to position [1477, 0]
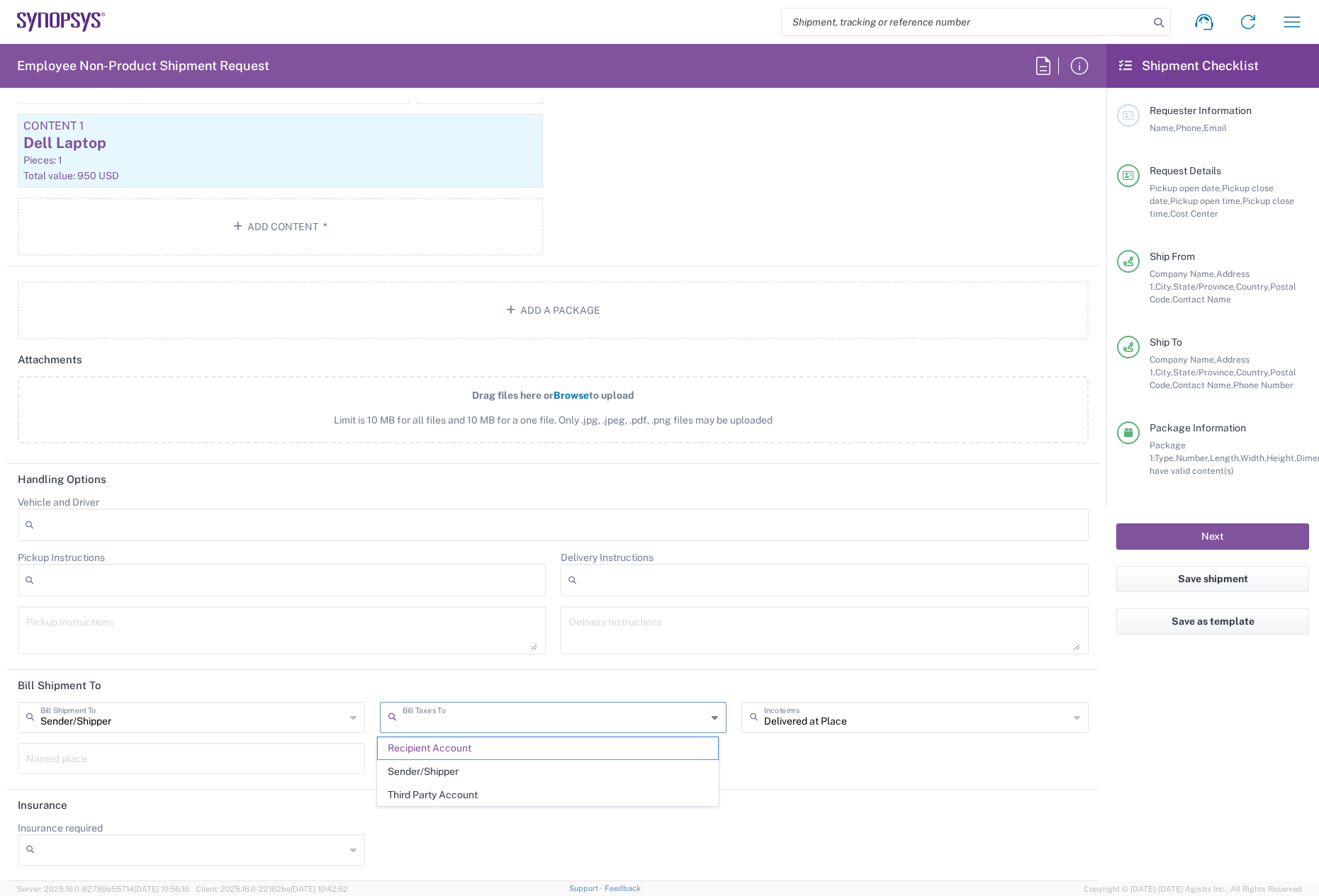
click at [450, 720] on input "text" at bounding box center [555, 717] width 305 height 25
click at [454, 764] on span "Sender/Shipper" at bounding box center [548, 772] width 341 height 22
type input "Sender/Shipper"
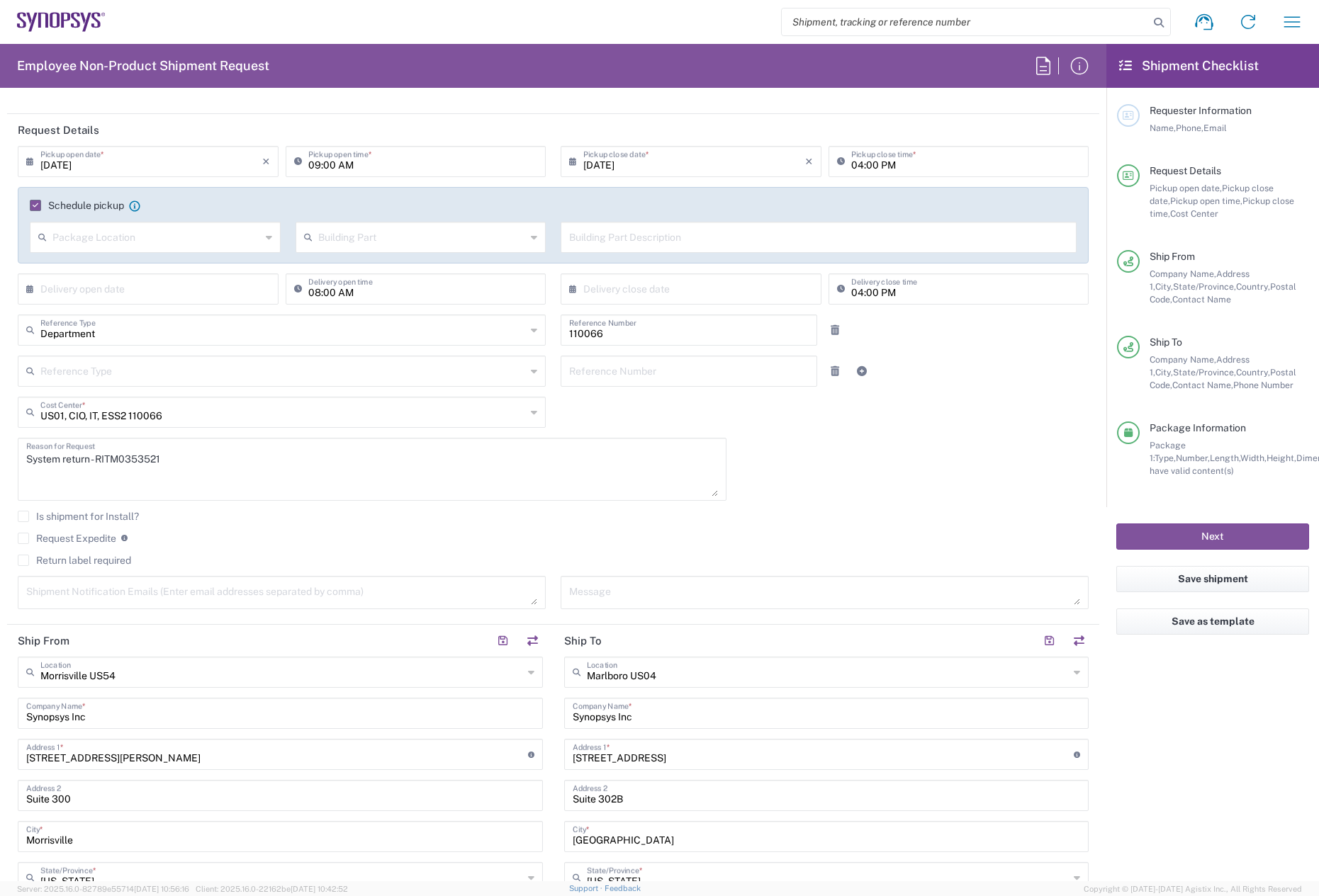
scroll to position [0, 0]
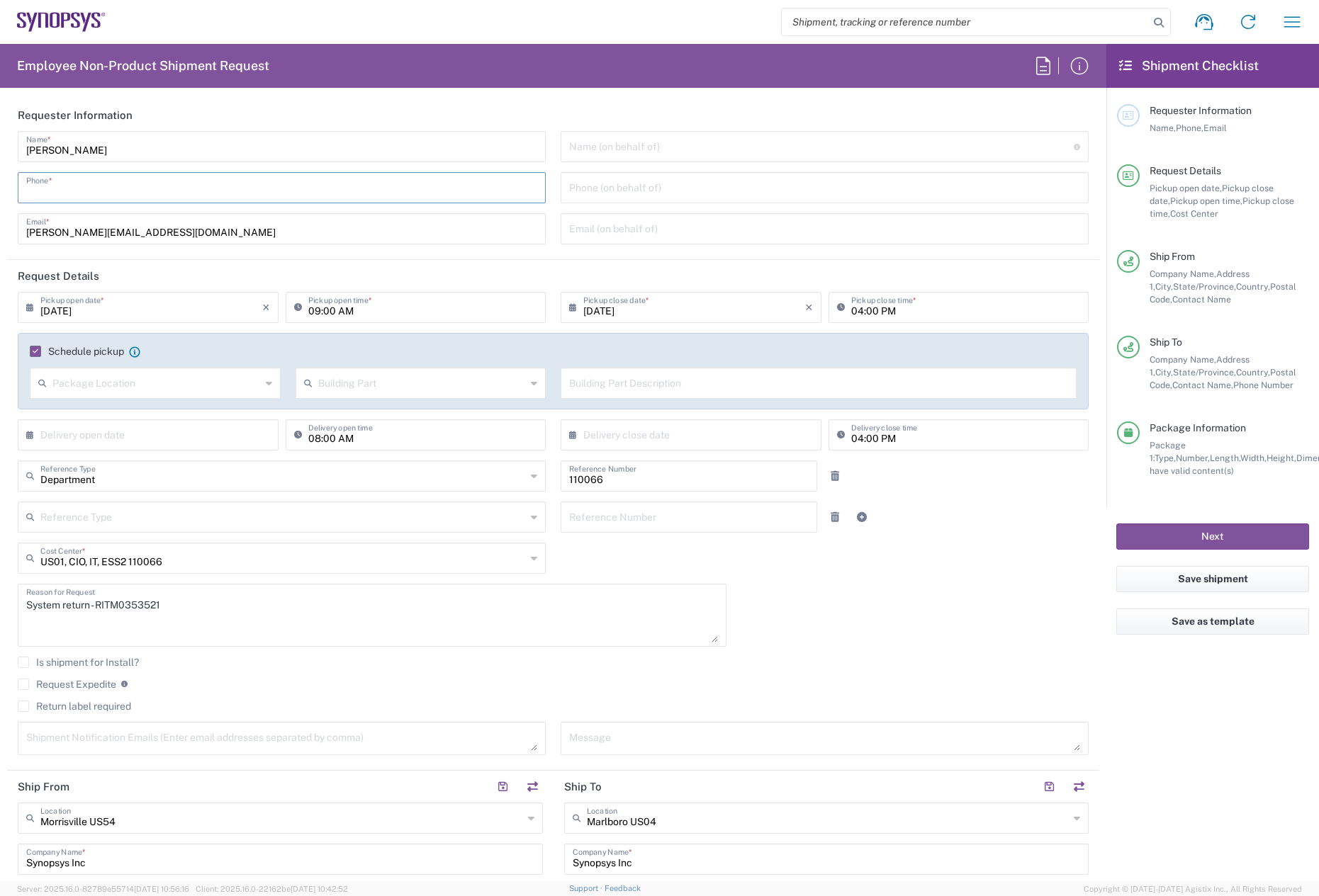
click at [187, 189] on input "tel" at bounding box center [281, 187] width 511 height 25
type input "7819643423"
click at [1165, 542] on button "Next" at bounding box center [1212, 537] width 193 height 26
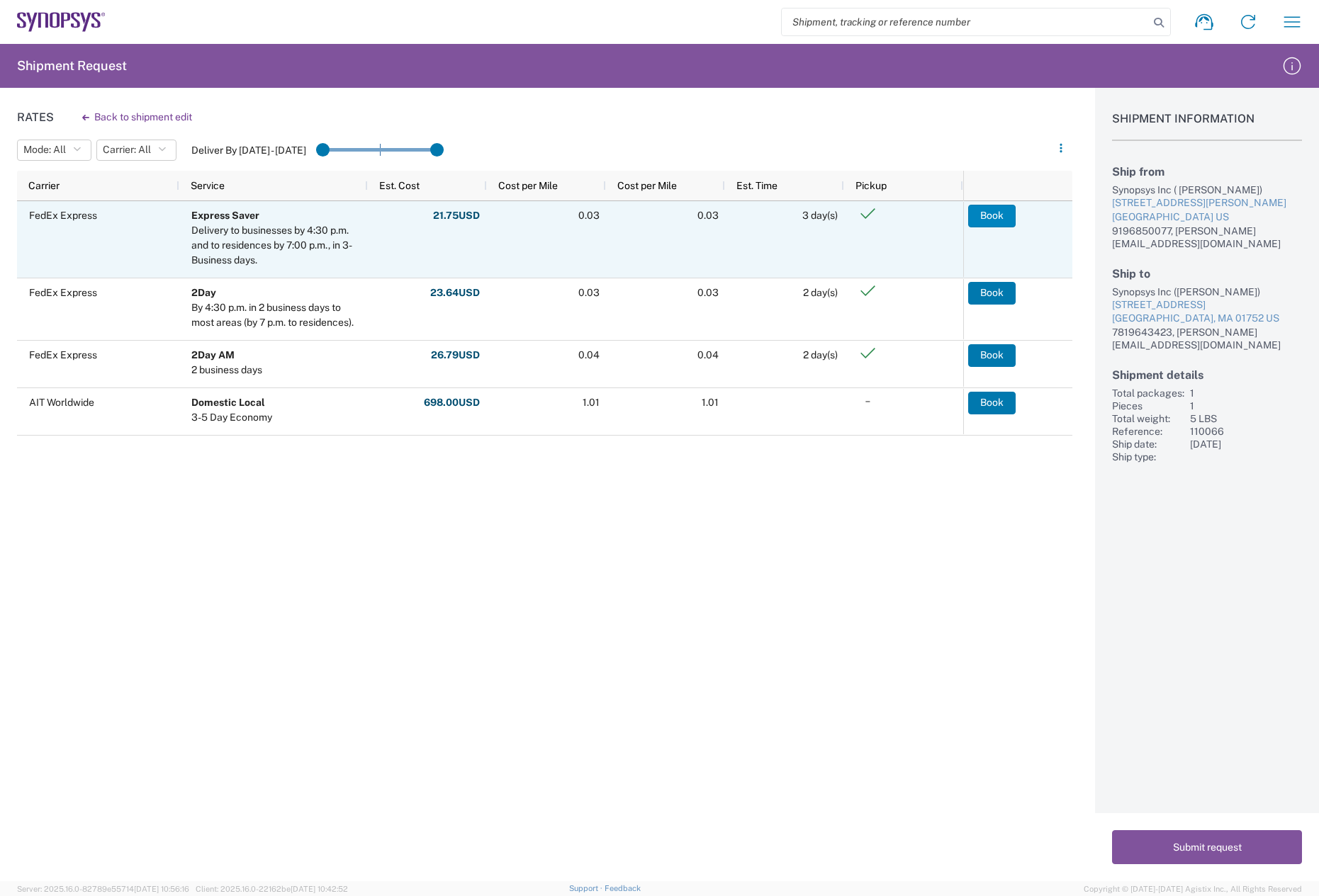
click at [996, 214] on button "Book" at bounding box center [991, 216] width 48 height 23
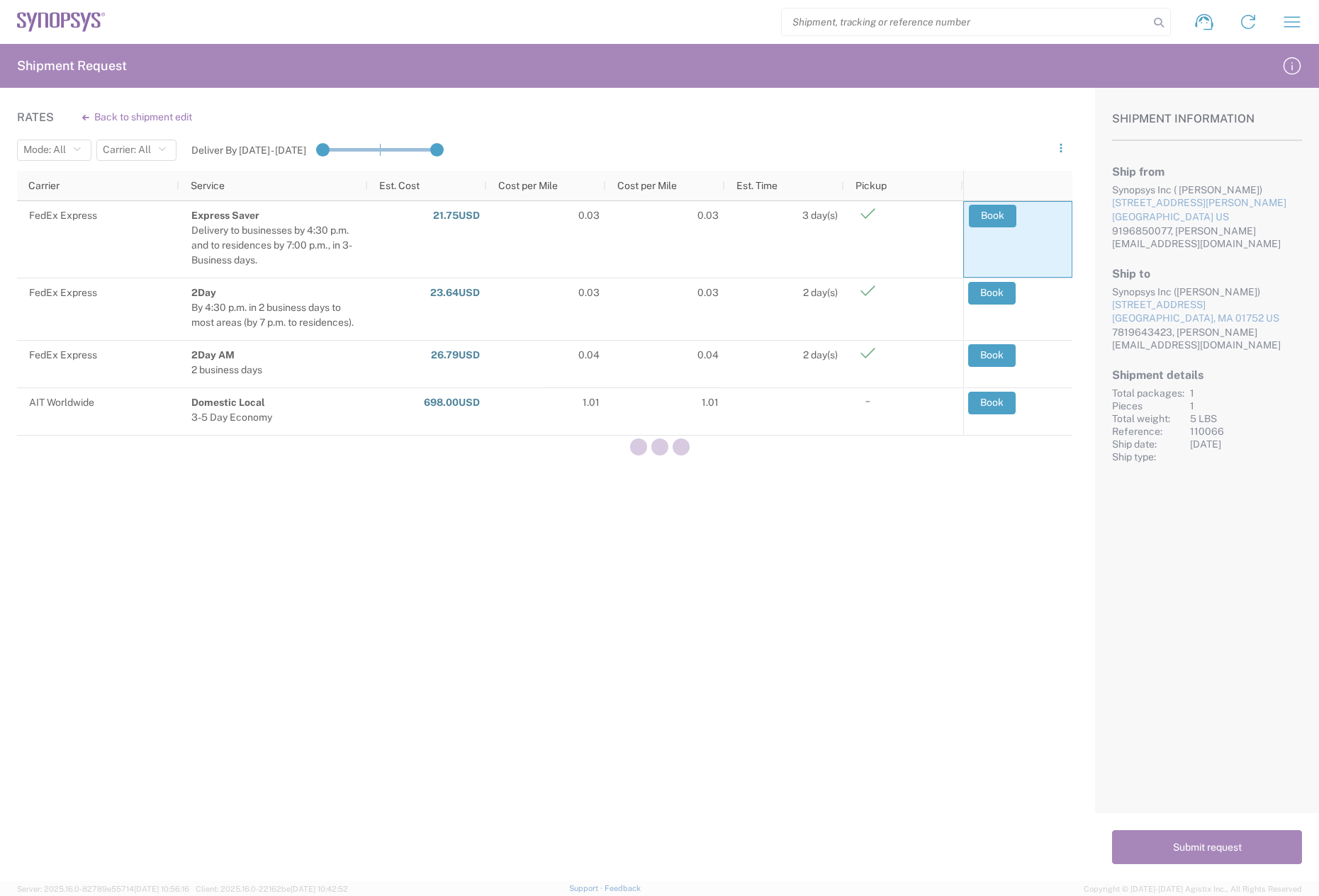
drag, startPoint x: 1114, startPoint y: 274, endPoint x: 1267, endPoint y: 325, distance: 161.3
click at [1267, 325] on div at bounding box center [660, 448] width 1319 height 896
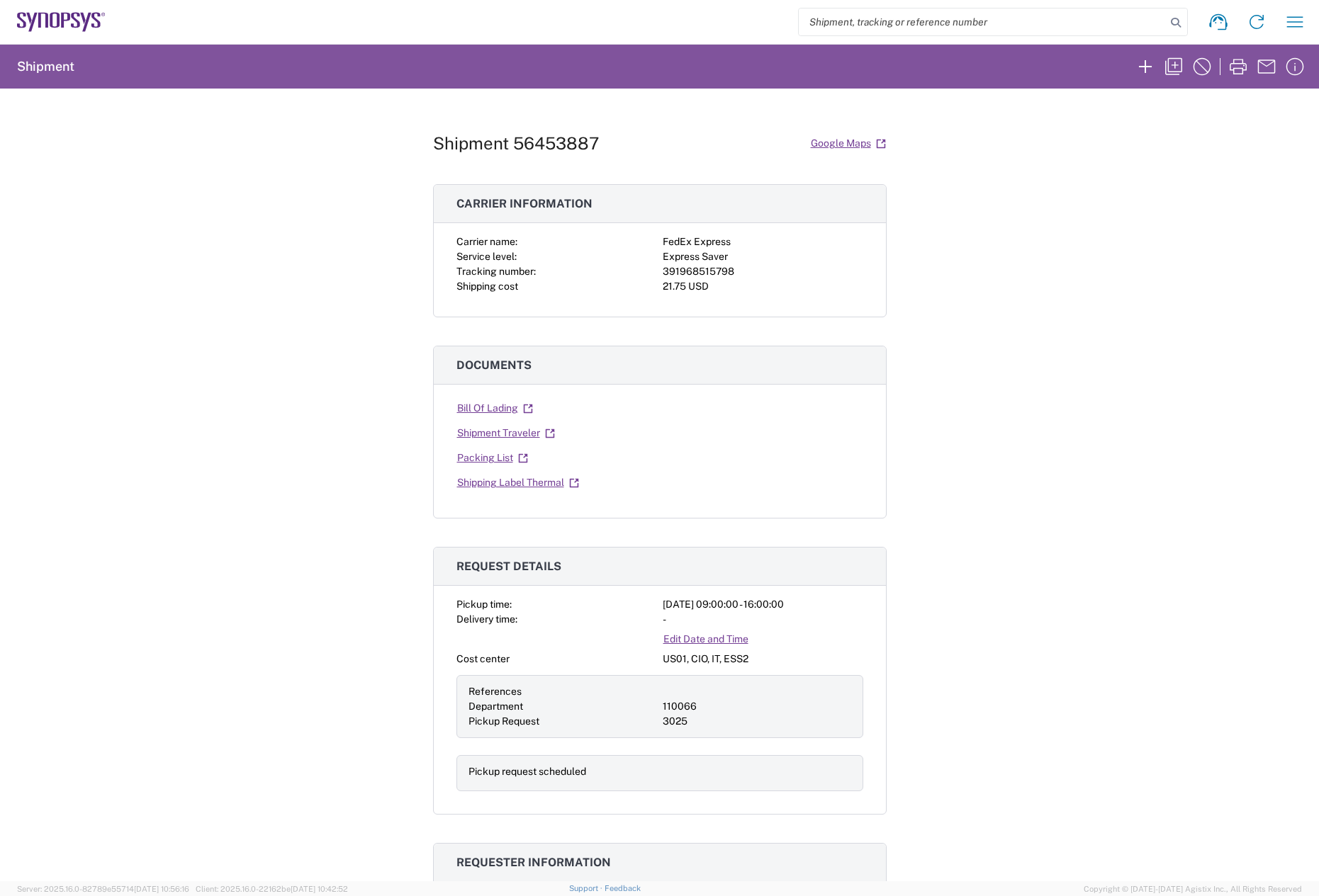
click at [678, 275] on div "391968515798" at bounding box center [763, 272] width 201 height 15
copy div "391968515798"
